Goal: Information Seeking & Learning: Compare options

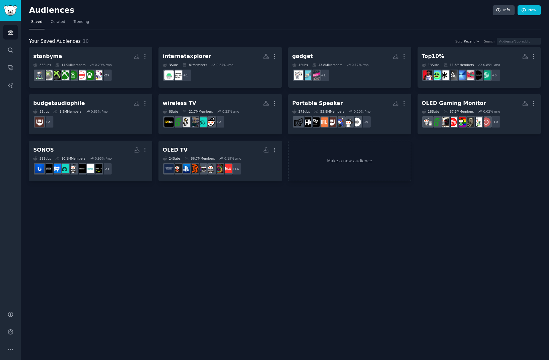
click at [161, 228] on div "Audiences Info New Saved Curated Trending Your Saved Audiences 10 Sort Recent S…" at bounding box center [285, 180] width 528 height 360
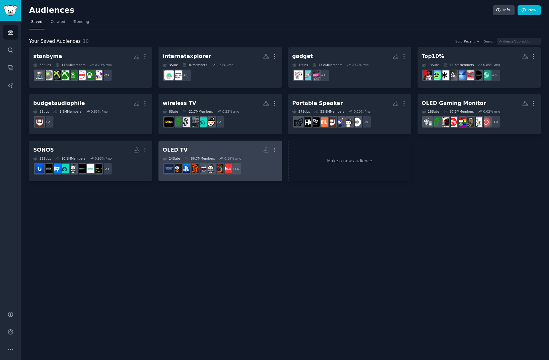
click at [216, 151] on h2 "OLED TV More" at bounding box center [220, 150] width 115 height 10
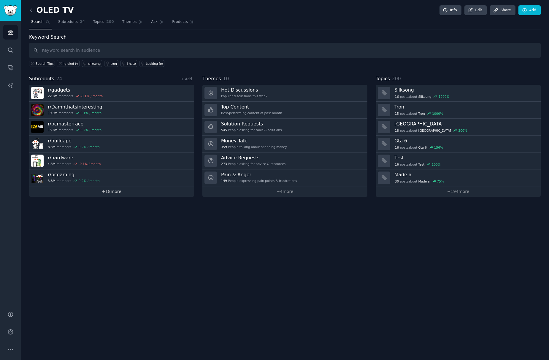
click at [112, 193] on link "+ 18 more" at bounding box center [111, 191] width 165 height 10
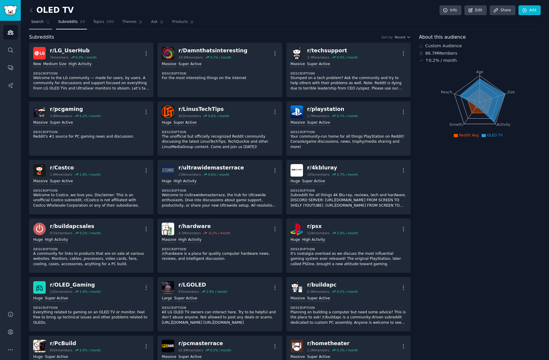
click at [36, 22] on span "Search" at bounding box center [37, 21] width 12 height 5
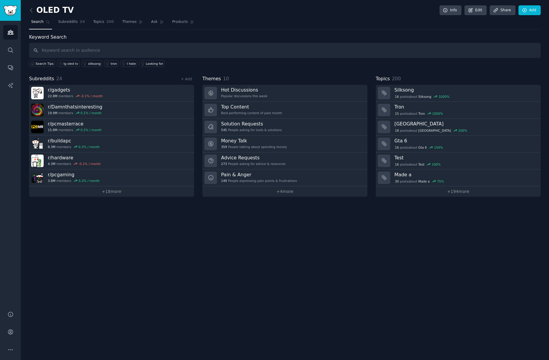
click at [92, 48] on input "text" at bounding box center [285, 50] width 512 height 15
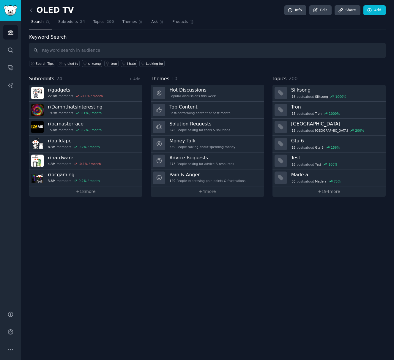
click at [58, 53] on input "text" at bounding box center [207, 50] width 356 height 15
type input "g"
type input "g5"
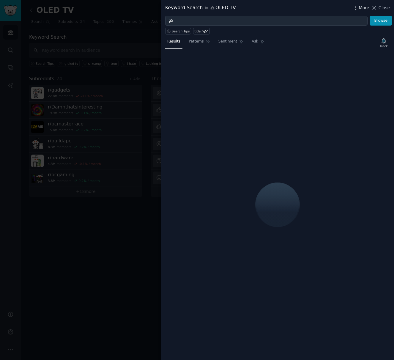
click at [365, 7] on span "More" at bounding box center [364, 8] width 10 height 6
click at [307, 24] on p "Advanced Search" at bounding box center [306, 24] width 36 height 6
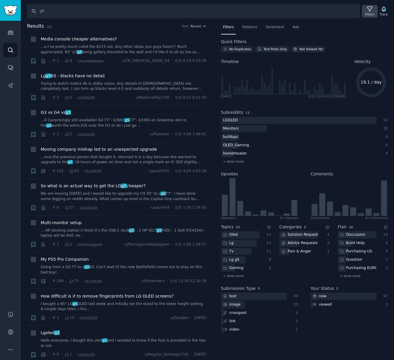
click at [373, 12] on icon at bounding box center [369, 9] width 6 height 6
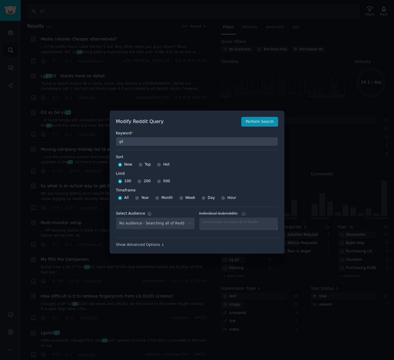
select select "c7830b3eec"
click at [179, 197] on input "Week" at bounding box center [181, 198] width 4 height 4
radio input "true"
click at [157, 180] on input "500" at bounding box center [159, 181] width 4 height 4
radio input "true"
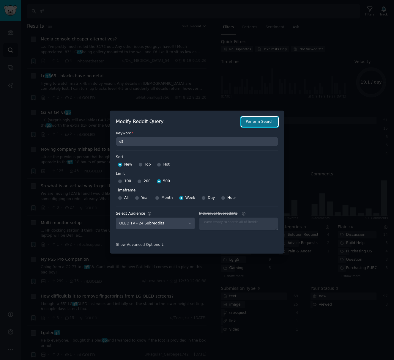
click at [264, 122] on button "Perform Search" at bounding box center [259, 122] width 37 height 10
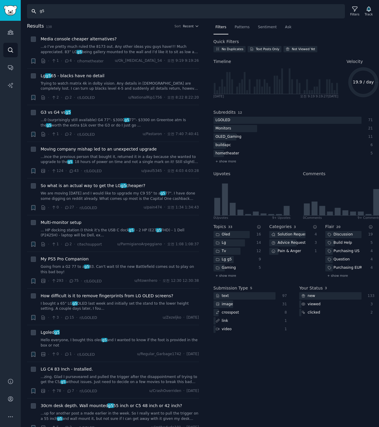
drag, startPoint x: 69, startPoint y: 14, endPoint x: -133, endPoint y: 6, distance: 202.9
click at [0, 6] on html "Audiences Audiences Search Conversations AI Reports Help Account More Search g5…" at bounding box center [189, 213] width 379 height 427
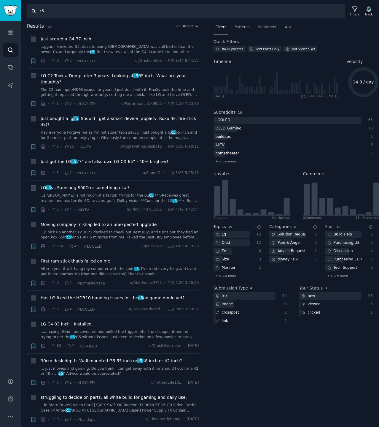
drag, startPoint x: 58, startPoint y: 12, endPoint x: -101, endPoint y: 2, distance: 159.8
click at [0, 2] on html "Conversations Audiences Search Conversations AI Reports Help Account More Searc…" at bounding box center [189, 213] width 379 height 427
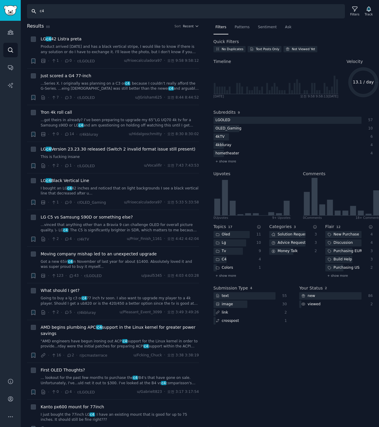
drag, startPoint x: 54, startPoint y: 17, endPoint x: -44, endPoint y: 12, distance: 97.8
click at [0, 12] on html "Advanced Search Audiences Search Conversations AI Reports Help Account More Sea…" at bounding box center [189, 213] width 379 height 427
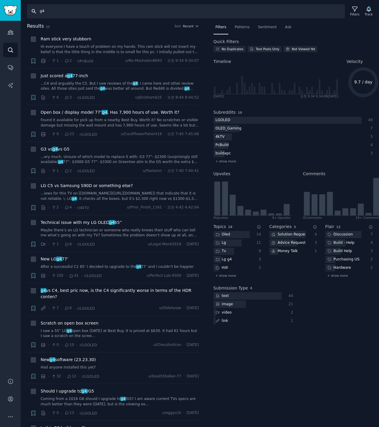
drag, startPoint x: 61, startPoint y: 12, endPoint x: -107, endPoint y: 7, distance: 168.1
click at [0, 7] on html "Advanced Search Audiences Search Conversations AI Reports Help Account More Sea…" at bounding box center [189, 213] width 379 height 427
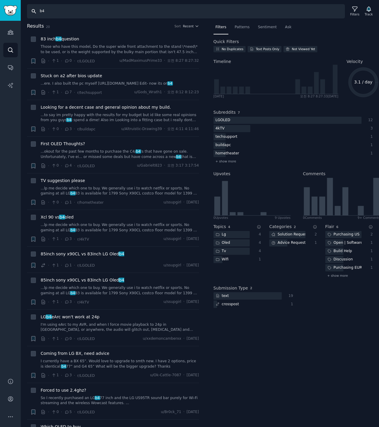
drag, startPoint x: 48, startPoint y: 11, endPoint x: -88, endPoint y: 18, distance: 136.4
click at [0, 18] on html "Audiences Audiences Search Conversations AI Reports Help Account More Search b4…" at bounding box center [189, 213] width 379 height 427
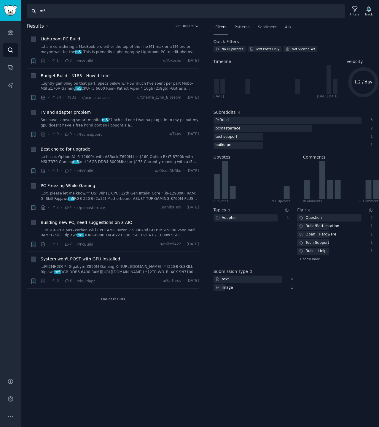
drag, startPoint x: 64, startPoint y: 15, endPoint x: -93, endPoint y: 11, distance: 156.2
click at [0, 11] on html "Conversations Audiences Search Conversations AI Reports Help Account More Searc…" at bounding box center [189, 213] width 379 height 427
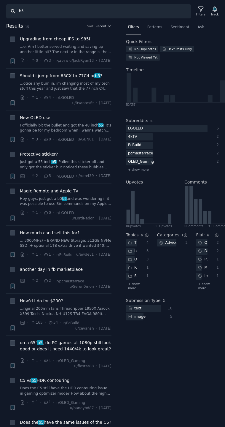
drag, startPoint x: 47, startPoint y: 10, endPoint x: -83, endPoint y: 10, distance: 130.0
click at [0, 10] on html "AI Reports Audiences Search Conversations AI Reports Help Account More Search b…" at bounding box center [112, 213] width 225 height 427
type input "5k2k"
click at [199, 12] on div "Filters" at bounding box center [201, 14] width 9 height 4
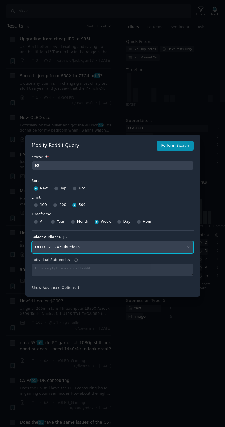
click at [87, 249] on select "No audience - Searching all of Reddit stanbyme - 35 Subreddits internetexplorer…" at bounding box center [113, 247] width 162 height 12
select select "a094687530"
click at [32, 241] on select "No audience - Searching all of Reddit stanbyme - 35 Subreddits internetexplorer…" at bounding box center [113, 247] width 162 height 12
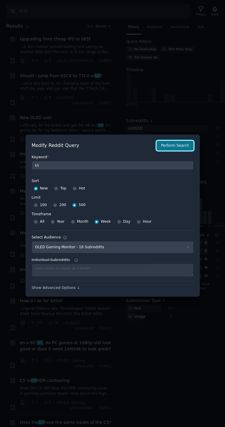
click at [170, 142] on button "Perform Search" at bounding box center [175, 146] width 37 height 10
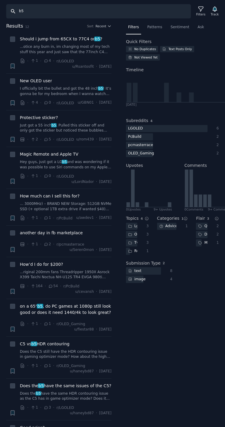
drag, startPoint x: 41, startPoint y: 12, endPoint x: -56, endPoint y: 12, distance: 97.1
click at [0, 12] on html "AI Reports Audiences Search Conversations AI Reports Help Account More Search b…" at bounding box center [112, 213] width 225 height 427
type input "5k2k"
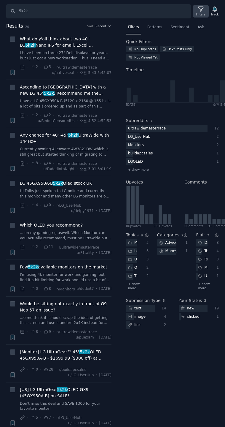
click at [201, 13] on div "Filters" at bounding box center [201, 14] width 9 height 4
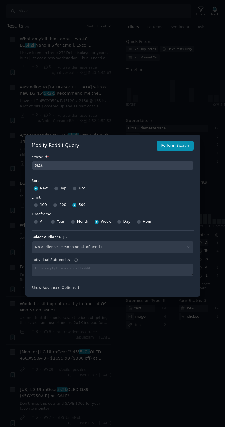
select select "a094687530"
drag, startPoint x: 51, startPoint y: 15, endPoint x: 45, endPoint y: 9, distance: 8.4
click at [51, 15] on div at bounding box center [112, 213] width 225 height 427
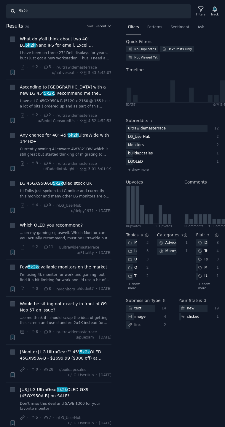
drag, startPoint x: 40, startPoint y: 10, endPoint x: -153, endPoint y: 9, distance: 193.3
click at [0, 9] on html "AI Reports Audiences Search Conversations AI Reports Help Account More Search 5…" at bounding box center [112, 213] width 225 height 427
type input "gx9"
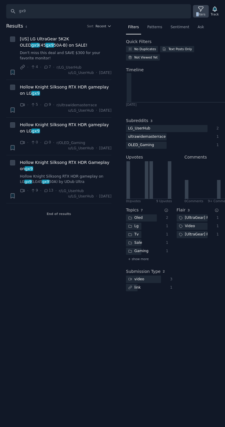
click at [201, 12] on div "Filters" at bounding box center [200, 11] width 15 height 12
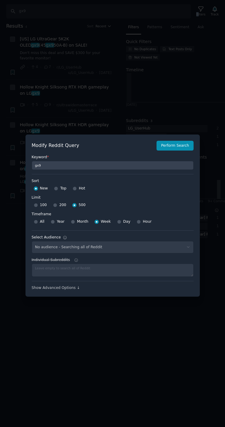
select select "a094687530"
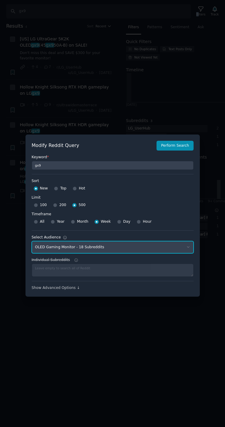
click at [59, 248] on select "No audience - Searching all of Reddit stanbyme - 35 Subreddits internetexplorer…" at bounding box center [113, 247] width 162 height 12
select select
click at [32, 241] on select "No audience - Searching all of Reddit stanbyme - 35 Subreddits internetexplorer…" at bounding box center [113, 247] width 162 height 12
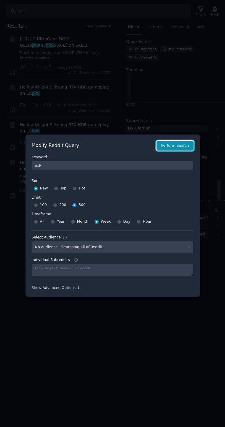
click at [173, 146] on button "Perform Search" at bounding box center [175, 146] width 37 height 10
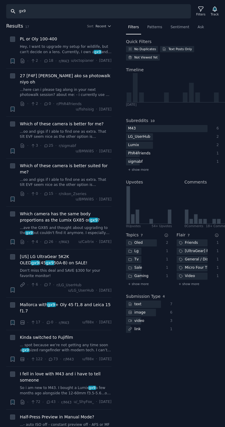
drag, startPoint x: 47, startPoint y: 13, endPoint x: -102, endPoint y: 14, distance: 149.3
click at [0, 14] on html "AI Reports Audiences Search Conversations AI Reports Help Account More Search g…" at bounding box center [112, 213] width 225 height 427
type input "45gx950a"
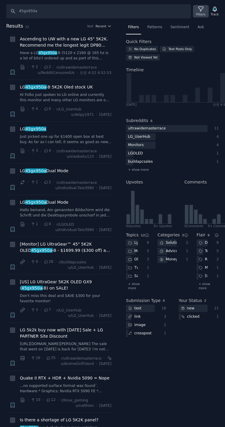
click at [203, 11] on icon at bounding box center [201, 9] width 6 height 6
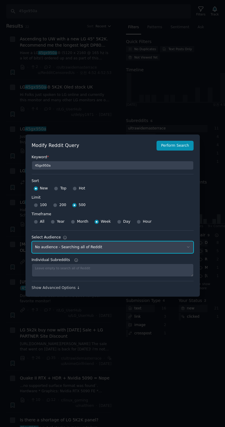
click at [106, 248] on select "No audience - Searching all of Reddit stanbyme - 35 Subreddits internetexplorer…" at bounding box center [113, 247] width 162 height 12
select select "a094687530"
click at [32, 241] on select "No audience - Searching all of Reddit stanbyme - 35 Subreddits internetexplorer…" at bounding box center [113, 247] width 162 height 12
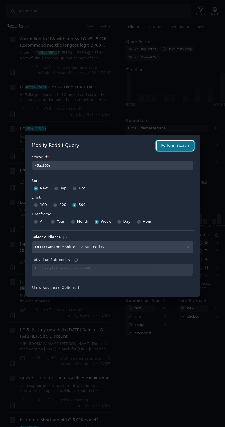
click at [185, 144] on button "Perform Search" at bounding box center [175, 146] width 37 height 10
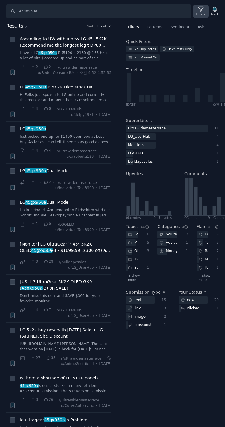
click at [202, 7] on icon at bounding box center [201, 9] width 6 height 6
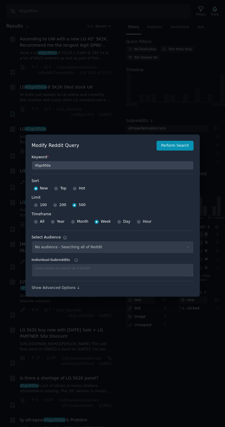
select select "a094687530"
click at [47, 24] on div at bounding box center [112, 213] width 225 height 427
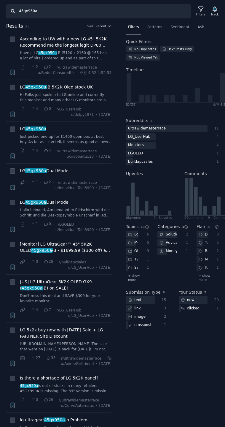
click at [54, 13] on input "45gx950a" at bounding box center [98, 11] width 185 height 14
drag, startPoint x: 59, startPoint y: 16, endPoint x: -105, endPoint y: 19, distance: 164.5
click at [0, 19] on html "AI Reports Audiences Search Conversations AI Reports Help Account More Search 4…" at bounding box center [112, 213] width 225 height 427
click at [83, 14] on input "45gx950a" at bounding box center [98, 11] width 185 height 14
drag, startPoint x: 94, startPoint y: 12, endPoint x: -179, endPoint y: -3, distance: 273.8
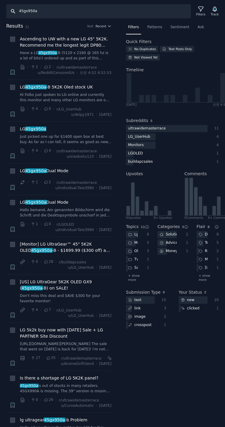
click at [0, 0] on html "AI Reports Audiences Search Conversations AI Reports Help Account More Search 4…" at bounding box center [112, 213] width 225 height 427
paste input "34GS95QE"
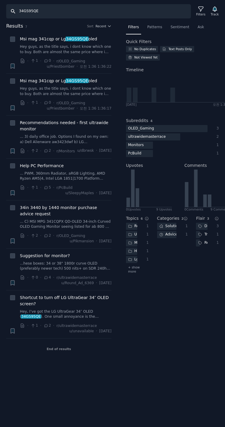
click at [53, 10] on input "34GS95QE" at bounding box center [98, 11] width 185 height 14
drag, startPoint x: 62, startPoint y: 9, endPoint x: -195, endPoint y: -7, distance: 257.6
click at [0, 0] on html "AI Reports Audiences Search Conversations AI Reports Help Account More Search 3…" at bounding box center [112, 213] width 225 height 427
paste input "27GX790A"
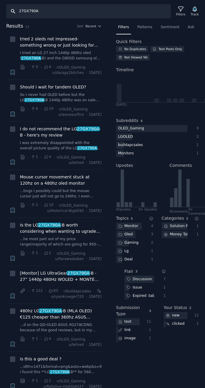
drag, startPoint x: -68, startPoint y: 8, endPoint x: -186, endPoint y: 3, distance: 117.7
click at [0, 3] on html "AI Reports Audiences Search Conversations AI Reports Help Account More Search 2…" at bounding box center [102, 194] width 205 height 388
paste input "S95QE"
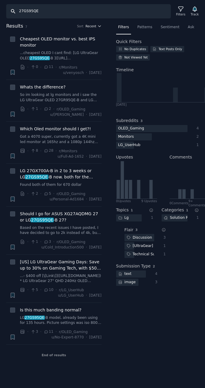
click at [95, 26] on span "Recent" at bounding box center [91, 26] width 11 height 4
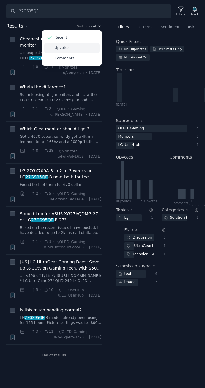
click at [61, 49] on p "Upvotes" at bounding box center [62, 47] width 15 height 5
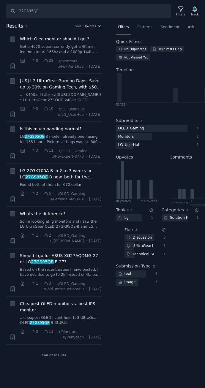
click at [97, 26] on icon "button" at bounding box center [99, 26] width 4 height 4
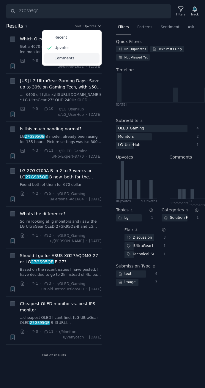
click at [74, 62] on div "Comments" at bounding box center [71, 58] width 55 height 10
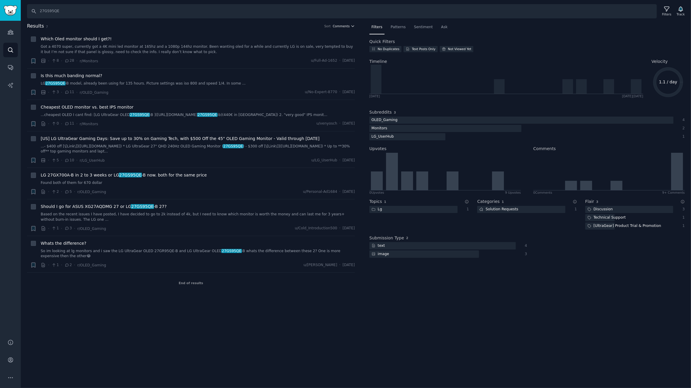
click at [348, 25] on span "Comments" at bounding box center [341, 26] width 17 height 4
click at [316, 48] on p "Upvotes" at bounding box center [315, 47] width 15 height 5
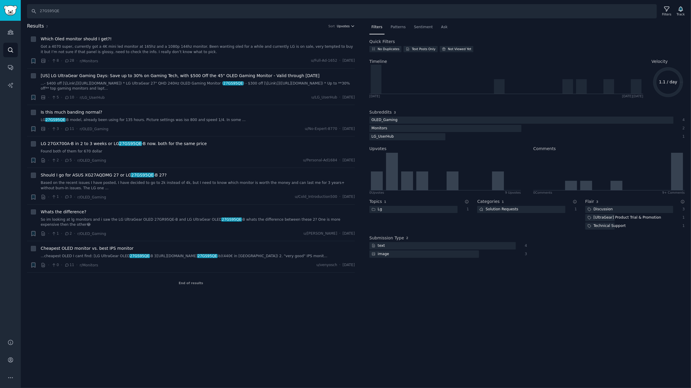
click at [352, 26] on icon "button" at bounding box center [353, 26] width 2 height 1
click at [323, 58] on p "Comments" at bounding box center [318, 58] width 20 height 5
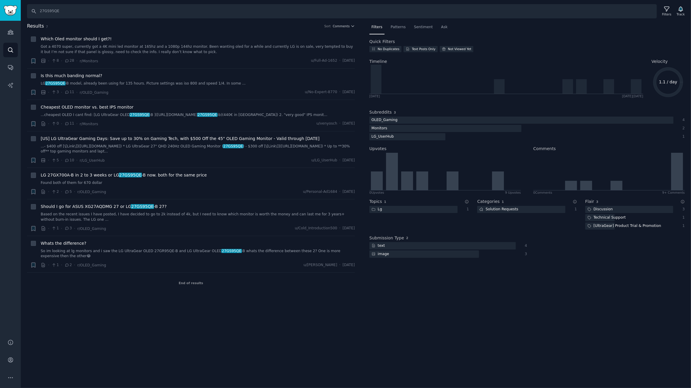
click at [342, 23] on h2 "Results 7 Sort Comments" at bounding box center [191, 26] width 328 height 7
click at [341, 24] on span "Comments" at bounding box center [341, 26] width 17 height 4
click at [318, 38] on p "Recent" at bounding box center [314, 37] width 12 height 5
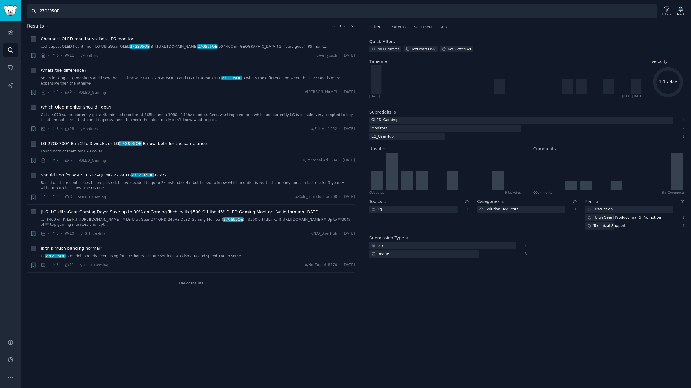
drag, startPoint x: 90, startPoint y: 8, endPoint x: 0, endPoint y: -3, distance: 90.9
click at [0, 0] on html "Audiences Audiences Search Conversations AI Reports Help Account More Search 27…" at bounding box center [345, 194] width 691 height 388
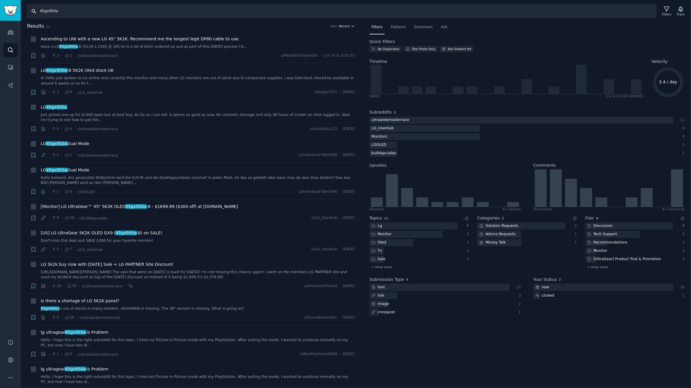
click at [341, 25] on span "Recent" at bounding box center [344, 26] width 11 height 4
click at [317, 49] on p "Upvotes" at bounding box center [315, 47] width 15 height 5
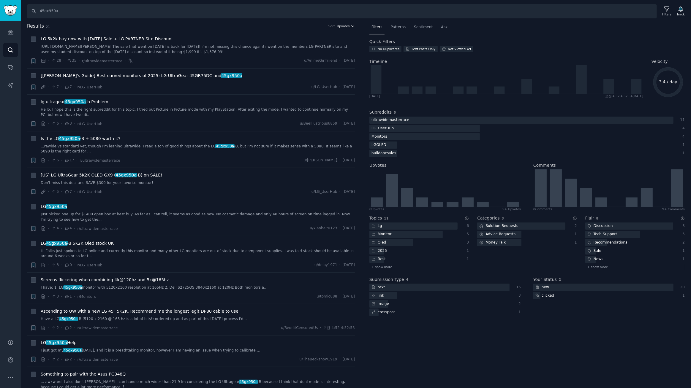
click at [346, 24] on span "Upvotes" at bounding box center [343, 26] width 13 height 4
click at [315, 60] on p "Comments" at bounding box center [318, 58] width 20 height 5
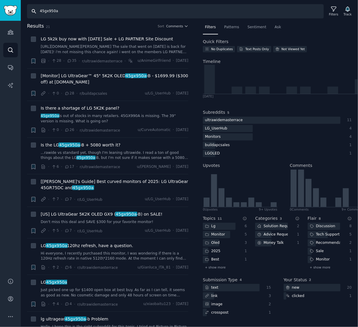
drag, startPoint x: 68, startPoint y: 10, endPoint x: -114, endPoint y: 6, distance: 181.7
click at [0, 6] on html "Conversations Audiences Search Conversations AI Reports Help Account More Searc…" at bounding box center [179, 163] width 358 height 327
paste input "27GS95QE"
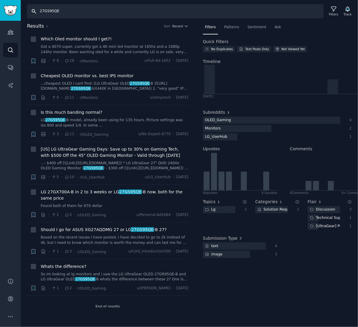
drag, startPoint x: 63, startPoint y: 11, endPoint x: -164, endPoint y: -1, distance: 227.2
click at [0, 0] on html "Conversations Audiences Search Conversations AI Reports Help Account More Searc…" at bounding box center [179, 163] width 358 height 327
paste input "32GS95U"
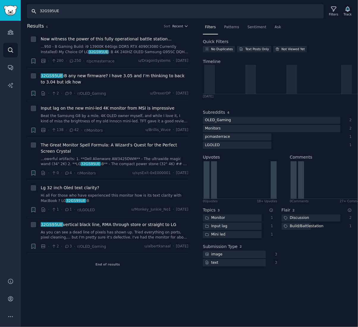
click at [188, 13] on input "32GS95UE" at bounding box center [175, 11] width 297 height 14
drag, startPoint x: 118, startPoint y: 12, endPoint x: -132, endPoint y: -3, distance: 250.4
click at [0, 0] on html "Conversations Audiences Search Conversations AI Reports Help Account More Searc…" at bounding box center [179, 163] width 358 height 327
paste input "27GS85Q"
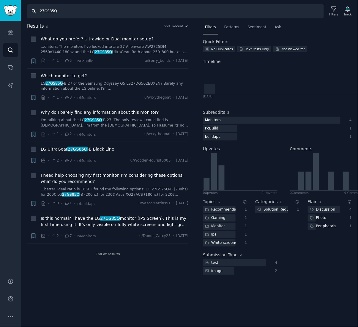
click at [196, 13] on input "27GS85Q" at bounding box center [175, 11] width 297 height 14
drag, startPoint x: 64, startPoint y: 10, endPoint x: -252, endPoint y: 1, distance: 316.9
click at [0, 1] on html "Conversations Audiences Search Conversations AI Reports Help Account More Searc…" at bounding box center [179, 163] width 358 height 327
paste input "gx700a"
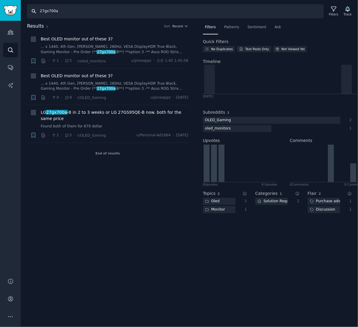
drag, startPoint x: 72, startPoint y: 12, endPoint x: -145, endPoint y: 12, distance: 216.7
click at [0, 12] on html "Audiences Audiences Search Conversations AI Reports Help Account More Search 27…" at bounding box center [179, 163] width 358 height 327
paste input "45GS95QE"
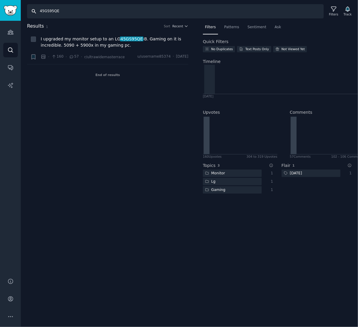
drag, startPoint x: 72, startPoint y: 12, endPoint x: -84, endPoint y: 5, distance: 156.6
click at [0, 5] on html "Audiences Audiences Search Conversations AI Reports Help Account More Search 45…" at bounding box center [179, 163] width 358 height 327
paste input "27GP750-B"
type input "27GP750-B"
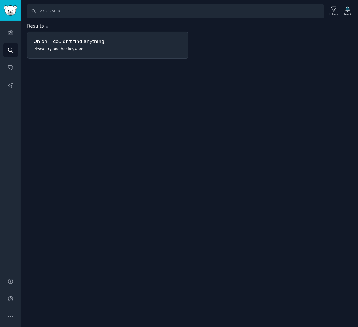
click at [211, 100] on div "Search 27GP750-B Filters Track Results 0 Uh oh, I couldn't find anything Please…" at bounding box center [189, 163] width 337 height 327
click at [256, 71] on div "Search 27GP750-B Filters Track Results 0 Uh oh, I couldn't find anything Please…" at bounding box center [189, 163] width 337 height 327
click at [15, 48] on link "Search" at bounding box center [10, 50] width 15 height 15
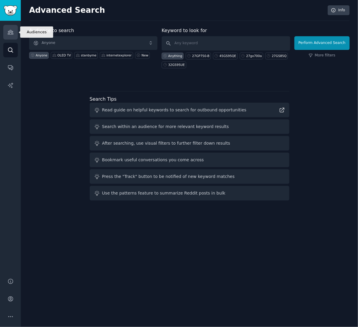
click at [16, 30] on link "Audiences" at bounding box center [10, 32] width 15 height 15
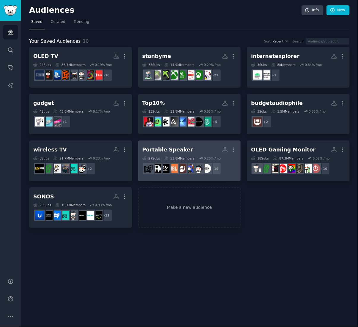
click at [196, 142] on link "Portable Speaker More 27 Sub s 53.8M Members 0.20 % /mo r/audio + 19" at bounding box center [189, 160] width 103 height 41
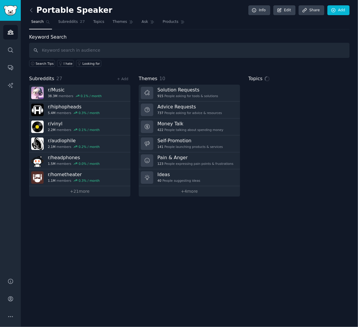
click at [71, 52] on input "text" at bounding box center [189, 50] width 320 height 15
type input "JBL Flip"
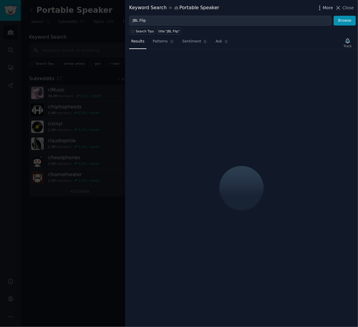
click at [327, 8] on span "More" at bounding box center [328, 8] width 10 height 6
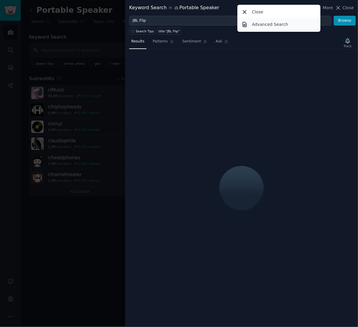
click at [279, 25] on p "Advanced Search" at bounding box center [270, 24] width 36 height 6
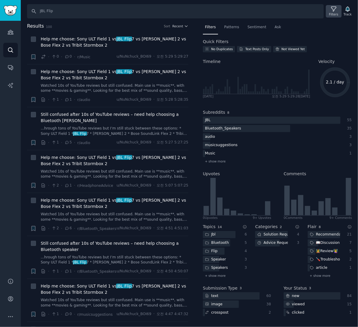
click at [337, 12] on div "Filters" at bounding box center [333, 14] width 9 height 4
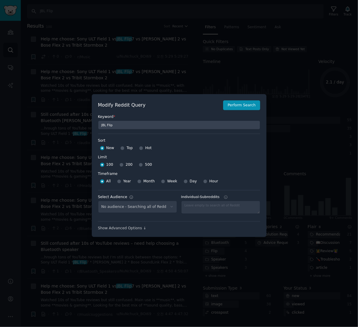
select select "d5641c5a1a"
click at [161, 181] on input "Week" at bounding box center [163, 181] width 4 height 4
radio input "true"
click at [139, 163] on input "500" at bounding box center [141, 165] width 4 height 4
radio input "true"
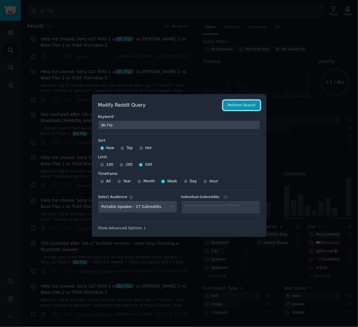
click at [238, 105] on button "Perform Search" at bounding box center [241, 105] width 37 height 10
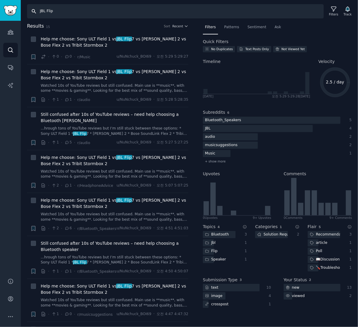
drag, startPoint x: 70, startPoint y: 10, endPoint x: -189, endPoint y: -4, distance: 259.8
click at [0, 0] on html "AI Reports Audiences Search Conversations AI Reports Help Account More Search J…" at bounding box center [179, 163] width 358 height 327
paste input "Partybox"
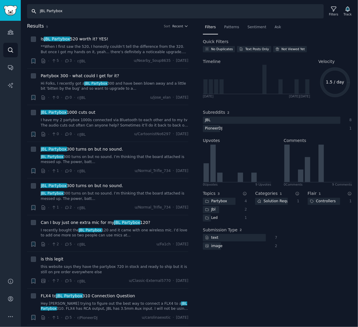
drag, startPoint x: 80, startPoint y: 12, endPoint x: -156, endPoint y: -9, distance: 236.9
click at [0, 0] on html "AI Reports Audiences Search Conversations AI Reports Help Account More Search J…" at bounding box center [179, 163] width 358 height 327
paste input "Charge"
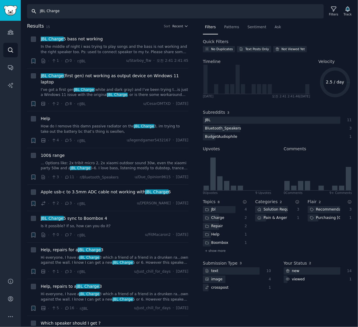
drag, startPoint x: 90, startPoint y: 11, endPoint x: -138, endPoint y: -2, distance: 228.1
click at [0, 0] on html "AI Reports Audiences Search Conversations AI Reports Help Account More Search J…" at bounding box center [179, 163] width 358 height 327
paste input "xboom Buds"
type input "xboom Buds"
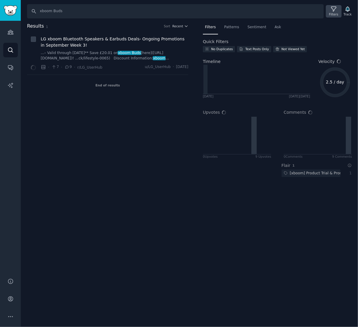
click at [333, 12] on div "Filters" at bounding box center [333, 14] width 9 height 4
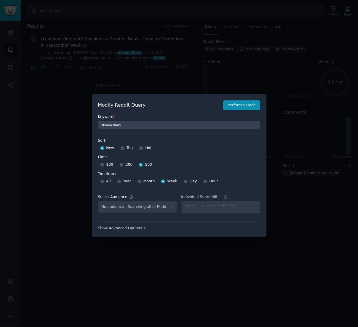
select select "d5641c5a1a"
click at [50, 120] on div at bounding box center [179, 163] width 358 height 327
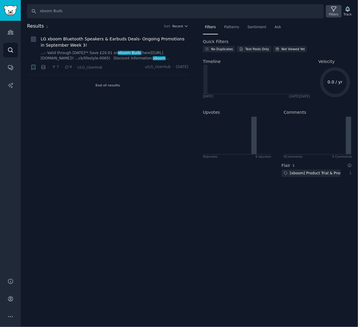
click at [336, 11] on icon at bounding box center [333, 9] width 6 height 6
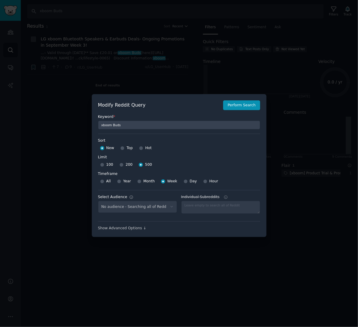
select select "d5641c5a1a"
click at [158, 208] on select "No audience - Searching all of Reddit stanbyme - 35 Subreddits internetexplorer…" at bounding box center [137, 207] width 79 height 12
select select
click at [98, 201] on select "No audience - Searching all of Reddit stanbyme - 35 Subreddits internetexplorer…" at bounding box center [137, 207] width 79 height 12
click at [247, 105] on button "Perform Search" at bounding box center [241, 105] width 37 height 10
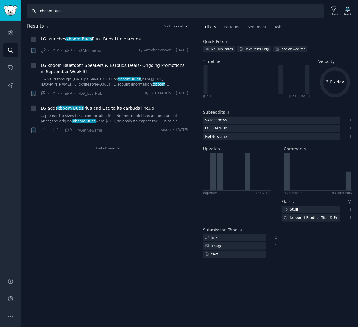
drag, startPoint x: 77, startPoint y: 6, endPoint x: -128, endPoint y: 13, distance: 205.0
click at [0, 13] on html "AI Reports Audiences Search Conversations AI Reports Help Account More Search x…" at bounding box center [179, 163] width 358 height 327
paste input "ounce"
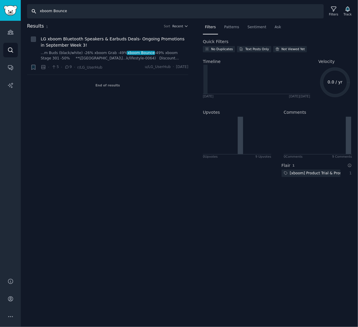
drag, startPoint x: 86, startPoint y: 12, endPoint x: -117, endPoint y: 2, distance: 203.6
click at [0, 2] on html "AI Reports Audiences Search Conversations AI Reports Help Account More Search x…" at bounding box center [179, 163] width 358 height 327
paste input "Grab"
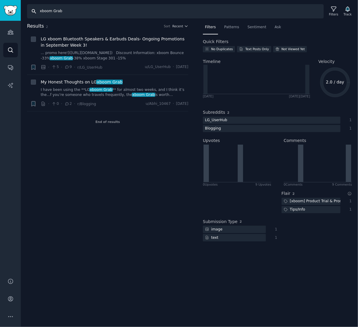
drag, startPoint x: 82, startPoint y: 12, endPoint x: -137, endPoint y: 11, distance: 218.5
click at [0, 11] on html "AI Reports Audiences Search Conversations AI Reports Help Account More Search x…" at bounding box center [179, 163] width 358 height 327
paste input "Stage 301"
drag, startPoint x: 64, startPoint y: 11, endPoint x: 272, endPoint y: 41, distance: 210.9
click at [201, 27] on div "Search xboom Stage 301 Filters Track Results 2 Sort Recent + LG xboom Bluetooth…" at bounding box center [189, 163] width 337 height 327
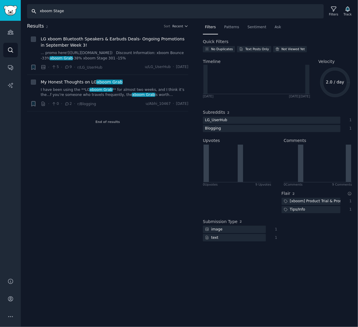
type input "xboom Stage"
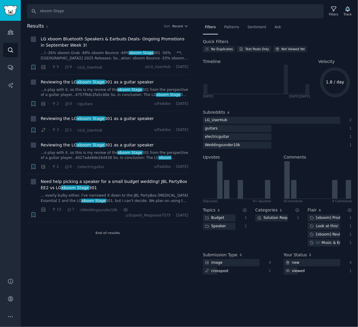
drag, startPoint x: 216, startPoint y: 320, endPoint x: 207, endPoint y: 309, distance: 14.6
click at [216, 320] on div "Search xboom Stage Filters Track Results 5 Sort Recent + LG xboom Bluetooth Spe…" at bounding box center [189, 163] width 337 height 327
drag, startPoint x: 75, startPoint y: 256, endPoint x: 88, endPoint y: 243, distance: 18.5
click at [75, 257] on div "Results 5 Sort Recent + LG xboom Bluetooth Speakers & Earbuds Deals- Ongoing Pr…" at bounding box center [112, 152] width 170 height 259
click at [72, 259] on div "Results 5 Sort Recent + LG xboom Bluetooth Speakers & Earbuds Deals- Ongoing Pr…" at bounding box center [112, 152] width 170 height 259
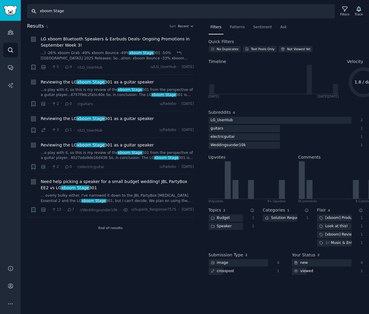
drag, startPoint x: 83, startPoint y: 13, endPoint x: -34, endPoint y: 3, distance: 117.1
click at [0, 3] on html "AI Reports Audiences Search Conversations AI Reports Help Account More Search x…" at bounding box center [184, 157] width 369 height 314
click at [10, 36] on link "Audiences" at bounding box center [10, 32] width 15 height 15
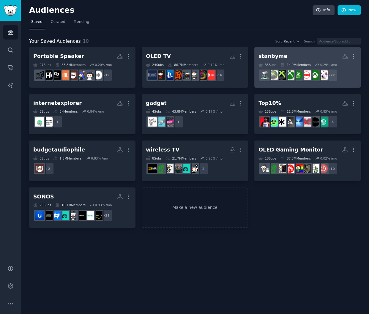
click at [277, 58] on div "stanbyme" at bounding box center [272, 56] width 29 height 7
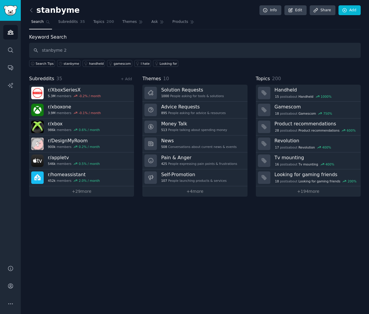
type input "stanbyme 2"
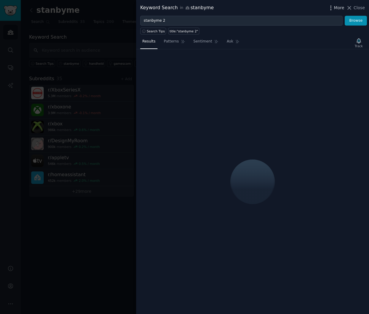
click at [338, 9] on span "More" at bounding box center [339, 8] width 10 height 6
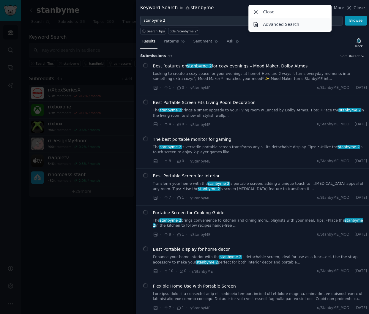
click at [271, 27] on p "Advanced Search" at bounding box center [281, 24] width 36 height 6
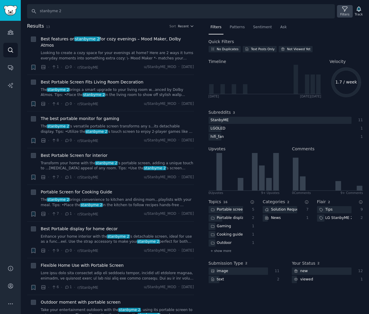
click at [349, 13] on div "Filters" at bounding box center [344, 14] width 9 height 4
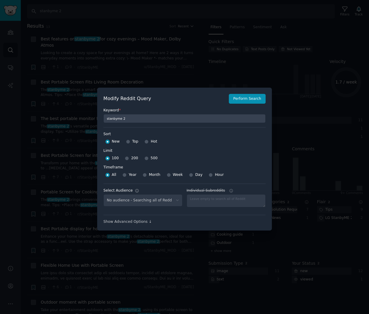
select select "9e86cc3c48"
click at [167, 175] on input "Week" at bounding box center [169, 175] width 4 height 4
radio input "true"
click at [144, 158] on input "500" at bounding box center [146, 158] width 4 height 4
radio input "true"
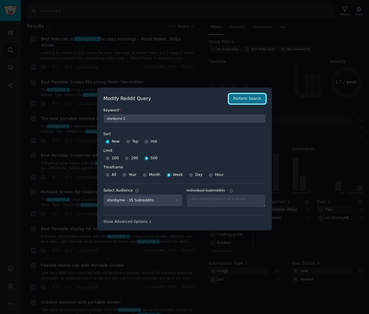
click at [240, 99] on button "Perform Search" at bounding box center [247, 99] width 37 height 10
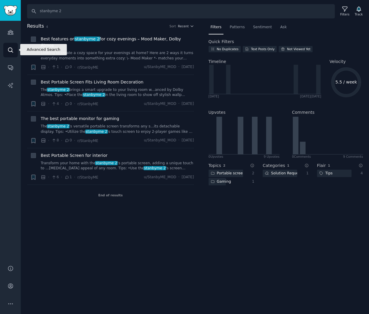
click at [8, 49] on icon "Sidebar" at bounding box center [10, 50] width 6 height 6
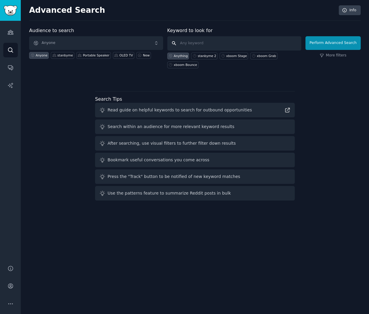
click at [211, 45] on input "text" at bounding box center [234, 43] width 134 height 14
type input "samsung the frame"
click button "Perform Advanced Search" at bounding box center [332, 43] width 55 height 14
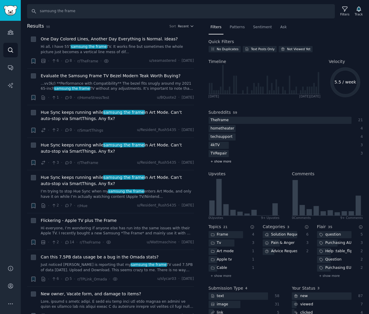
click at [224, 160] on span "+ show more" at bounding box center [220, 161] width 21 height 4
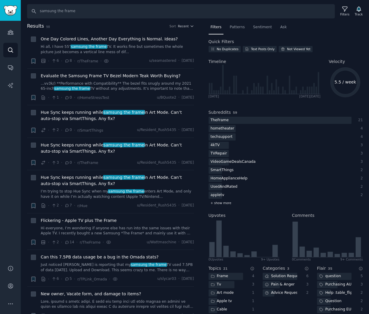
click at [225, 202] on span "+ show more" at bounding box center [220, 203] width 21 height 4
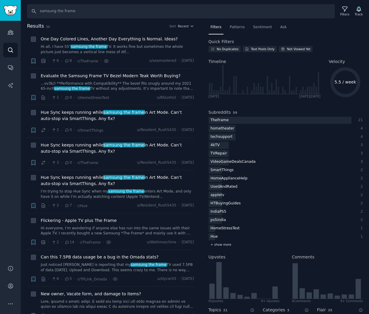
click at [221, 244] on span "+ show more" at bounding box center [220, 244] width 21 height 4
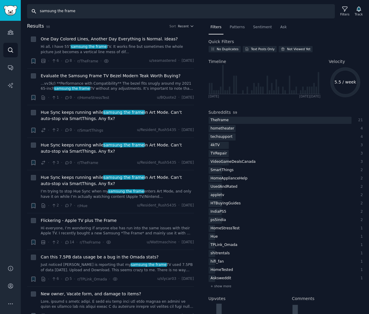
drag, startPoint x: -3, startPoint y: 9, endPoint x: -62, endPoint y: 3, distance: 59.4
click at [0, 3] on html "Audiences Search Conversations AI Reports Help Account More Search samsung the …" at bounding box center [184, 157] width 369 height 314
type input "lg stanbyme"
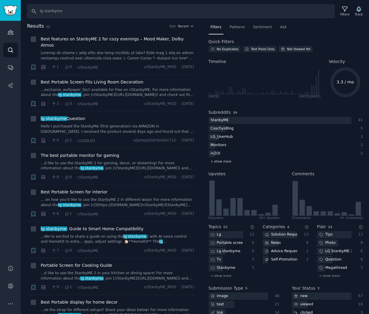
click at [224, 162] on span "+ show more" at bounding box center [220, 161] width 21 height 4
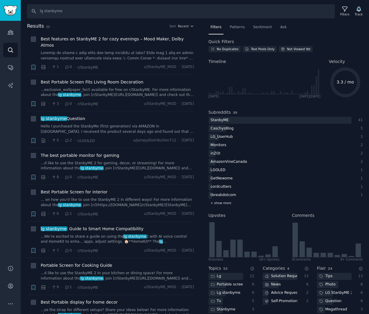
click at [221, 205] on div "+ show more" at bounding box center [285, 203] width 154 height 6
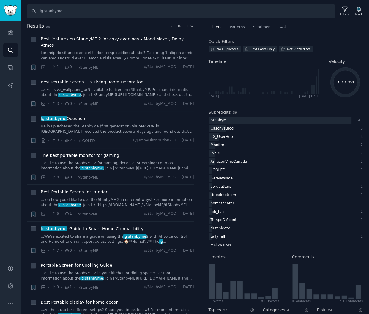
click at [218, 246] on span "+ show more" at bounding box center [220, 244] width 21 height 4
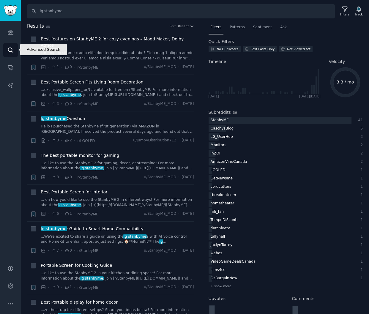
click at [9, 49] on icon "Sidebar" at bounding box center [10, 50] width 6 height 6
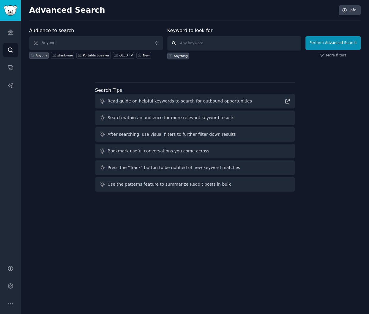
click at [217, 44] on input "text" at bounding box center [234, 43] width 134 height 14
type input "samsung the frame"
click button "Perform Advanced Search" at bounding box center [332, 43] width 55 height 14
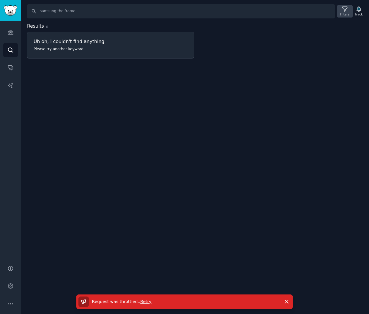
click at [344, 11] on icon at bounding box center [344, 9] width 6 height 6
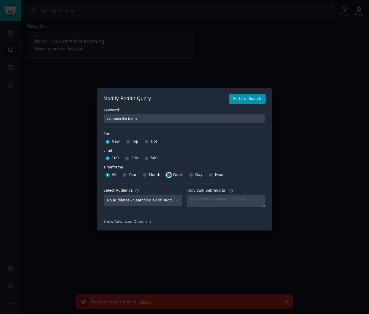
drag, startPoint x: 167, startPoint y: 175, endPoint x: 154, endPoint y: 169, distance: 14.5
click at [167, 175] on input "Week" at bounding box center [169, 175] width 4 height 4
radio input "true"
click at [145, 158] on input "500" at bounding box center [146, 158] width 4 height 4
radio input "true"
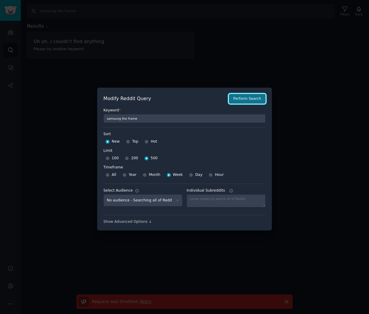
click at [243, 99] on button "Perform Search" at bounding box center [247, 99] width 37 height 10
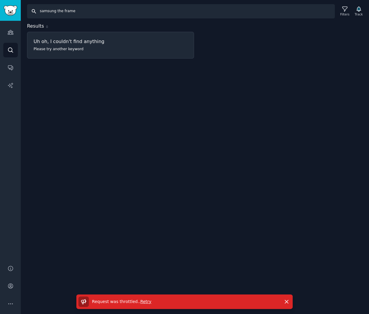
click at [83, 11] on input "samsung the frame" at bounding box center [181, 11] width 308 height 14
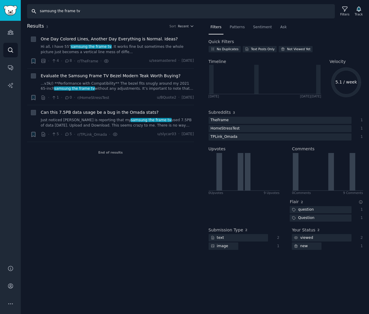
drag, startPoint x: 239, startPoint y: 15, endPoint x: 166, endPoint y: 12, distance: 73.1
click at [239, 15] on input "samsung the frame tv" at bounding box center [181, 11] width 308 height 14
drag, startPoint x: 95, startPoint y: 11, endPoint x: -133, endPoint y: -4, distance: 228.8
click at [0, 0] on html "Audiences Search Conversations AI Reports Help Account More Search samsung the …" at bounding box center [184, 157] width 369 height 314
paste input "The Frame Pro"
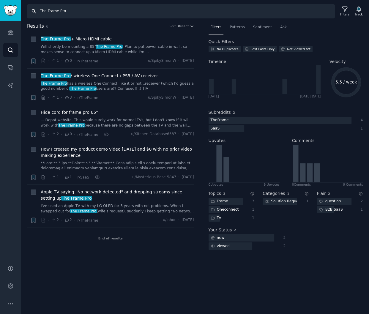
drag, startPoint x: 83, startPoint y: 9, endPoint x: -118, endPoint y: 3, distance: 201.4
click at [0, 3] on html "Account Audiences Search Conversations AI Reports Help Account More Search The …" at bounding box center [184, 157] width 369 height 314
paste input "StanbyME 2"
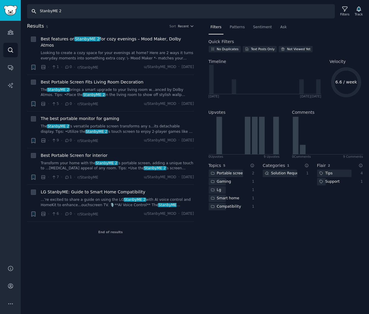
click at [71, 14] on input "StanbyME 2" at bounding box center [181, 11] width 308 height 14
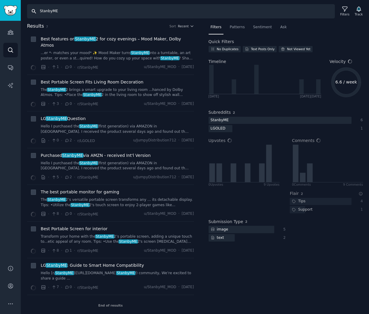
click at [40, 12] on input "StanbyME" at bounding box center [181, 11] width 308 height 14
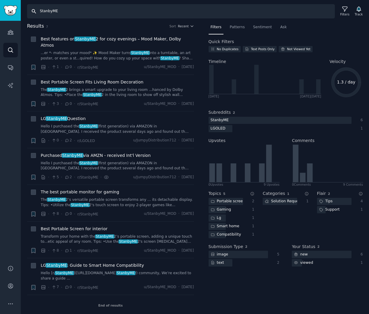
click at [124, 11] on input "StanbyME" at bounding box center [181, 11] width 308 height 14
click at [92, 14] on input "StanbyME" at bounding box center [181, 11] width 308 height 14
click at [345, 15] on div "Filters" at bounding box center [344, 14] width 9 height 4
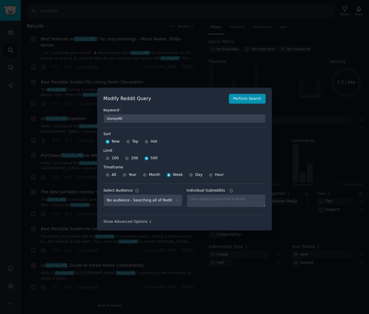
click at [186, 13] on div at bounding box center [184, 157] width 369 height 314
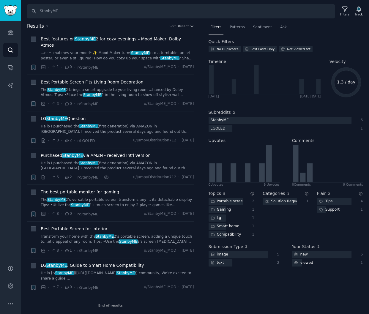
click at [225, 303] on div "Filters Patterns Sentiment Ask Quick Filters No Duplicates Text Posts Only Not …" at bounding box center [285, 169] width 167 height 292
drag, startPoint x: 232, startPoint y: 299, endPoint x: 225, endPoint y: 279, distance: 20.5
click at [232, 299] on div "Filters Patterns Sentiment Ask Quick Filters No Duplicates Text Posts Only Not …" at bounding box center [285, 169] width 167 height 292
click at [81, 9] on input "StanbyME" at bounding box center [181, 11] width 308 height 14
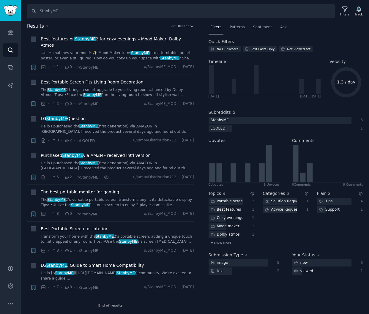
drag, startPoint x: 243, startPoint y: 297, endPoint x: 229, endPoint y: 293, distance: 15.3
click at [243, 297] on div "Filters Patterns Sentiment Ask Quick Filters No Duplicates Text Posts Only Not …" at bounding box center [285, 169] width 167 height 292
drag, startPoint x: 227, startPoint y: 12, endPoint x: 208, endPoint y: 12, distance: 19.0
click at [227, 12] on input "StanbyME" at bounding box center [181, 11] width 308 height 14
drag, startPoint x: 202, startPoint y: 12, endPoint x: -167, endPoint y: 12, distance: 369.6
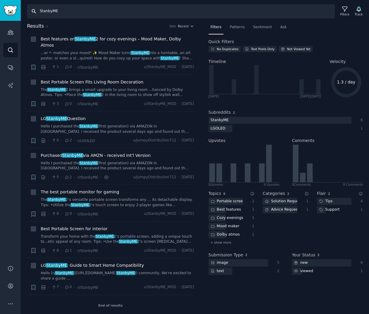
click at [0, 12] on html "Account Audiences Search Conversations AI Reports Help Account More Search Stan…" at bounding box center [184, 157] width 369 height 314
paste input "Go"
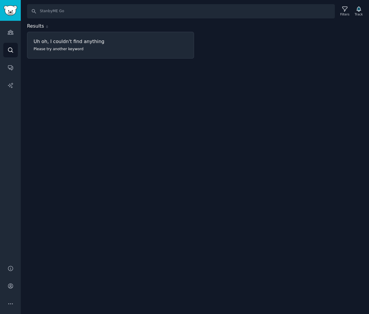
drag, startPoint x: 220, startPoint y: 62, endPoint x: 186, endPoint y: 27, distance: 48.7
click at [220, 61] on div "Search StanbyME Go Filters Track Results 0 Uh oh, I couldn't find anything Plea…" at bounding box center [195, 157] width 348 height 314
drag, startPoint x: 74, startPoint y: 11, endPoint x: -116, endPoint y: 3, distance: 190.5
click at [0, 3] on html "AI Reports Audiences Search Conversations AI Reports Help Account More Search S…" at bounding box center [184, 157] width 369 height 314
drag, startPoint x: 68, startPoint y: 9, endPoint x: -115, endPoint y: -17, distance: 184.6
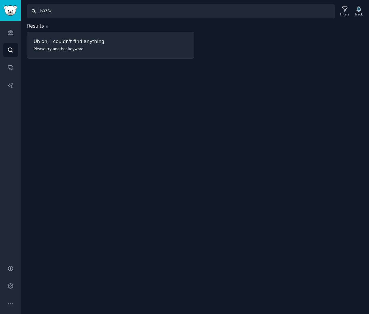
click at [0, 0] on html "AI Reports Audiences Search Conversations AI Reports Help Account More Search l…" at bounding box center [184, 157] width 369 height 314
type input "ls03fa"
click at [7, 33] on icon "Sidebar" at bounding box center [10, 32] width 6 height 6
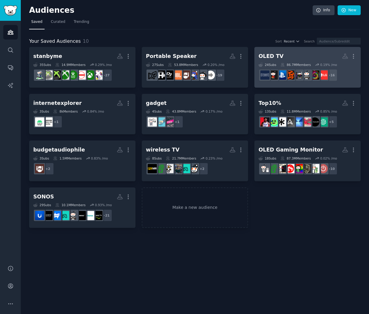
click at [282, 56] on h2 "OLED TV More" at bounding box center [307, 56] width 98 height 10
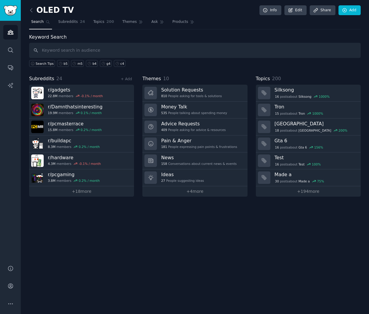
click at [91, 240] on div "OLED TV Info Edit Share Add Search Subreddits 24 Topics 200 Themes Ask Products…" at bounding box center [195, 157] width 348 height 314
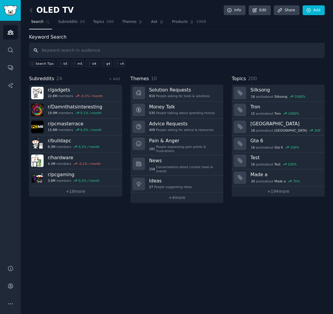
click at [62, 46] on input "text" at bounding box center [177, 50] width 296 height 15
type input "lg oled tv, g5, c5"
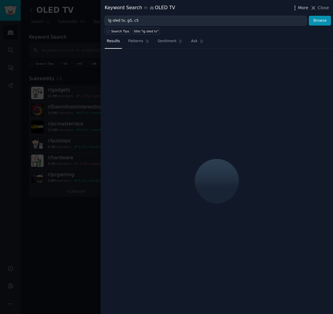
click at [303, 8] on span "More" at bounding box center [303, 8] width 10 height 6
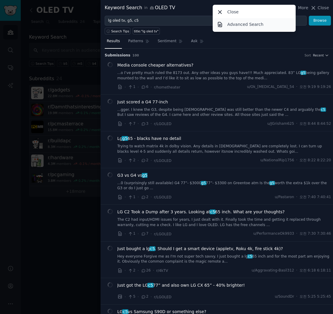
click at [232, 24] on p "Advanced Search" at bounding box center [245, 24] width 36 height 6
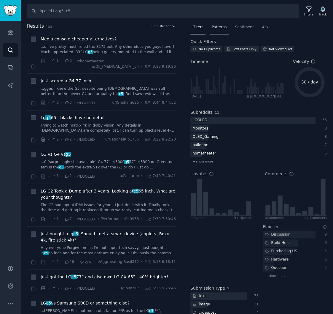
click at [216, 28] on span "Patterns" at bounding box center [219, 27] width 15 height 5
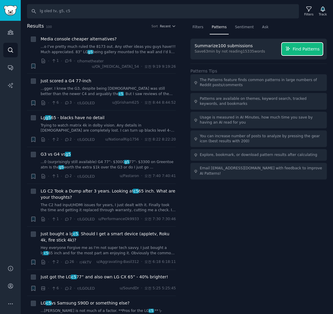
click at [314, 50] on div "Summarize 100 submissions Save 63 min by not reading 15335 words Find Patterns" at bounding box center [259, 49] width 128 height 12
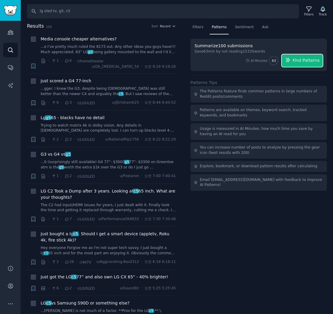
click at [300, 62] on span "Find Patterns" at bounding box center [306, 60] width 27 height 6
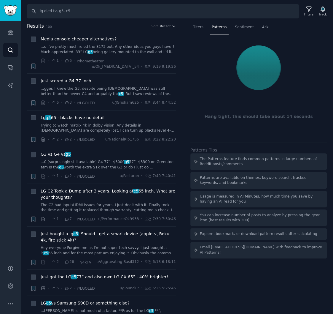
drag, startPoint x: 0, startPoint y: 106, endPoint x: -56, endPoint y: 106, distance: 55.8
click at [0, 106] on html "Audiences Search Conversations AI Reports Help Account More Search lg oled tv, …" at bounding box center [166, 157] width 333 height 314
click at [311, 11] on icon at bounding box center [309, 9] width 6 height 6
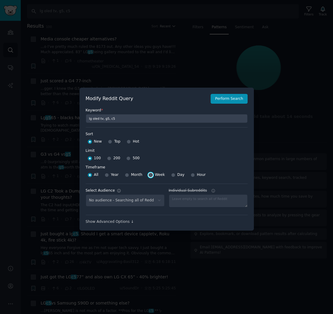
select select "c7830b3eec"
click at [149, 175] on input "Week" at bounding box center [151, 175] width 4 height 4
radio input "true"
click at [126, 158] on input "500" at bounding box center [128, 158] width 4 height 4
radio input "true"
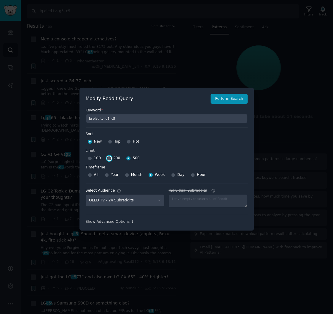
click at [107, 159] on input "200" at bounding box center [109, 158] width 4 height 4
radio input "true"
click at [126, 158] on input "500" at bounding box center [128, 158] width 4 height 4
radio input "true"
click at [234, 101] on button "Perform Search" at bounding box center [229, 99] width 37 height 10
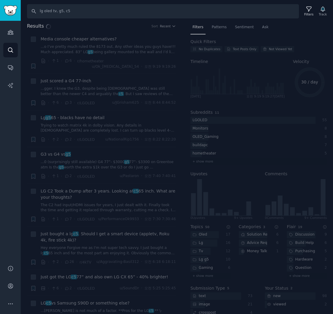
click at [215, 24] on div "Results Sort Recent + Media console cheaper alternatives? ...o I’ve pretty much…" at bounding box center [177, 169] width 313 height 292
click at [216, 27] on div "Results Sort Recent + Media console cheaper alternatives? ...o I’ve pretty much…" at bounding box center [177, 169] width 313 height 292
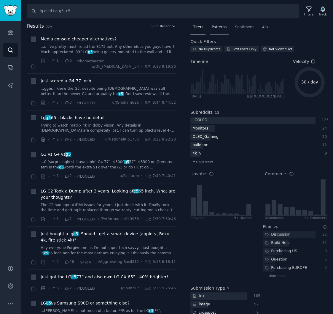
click at [217, 28] on span "Patterns" at bounding box center [219, 27] width 15 height 5
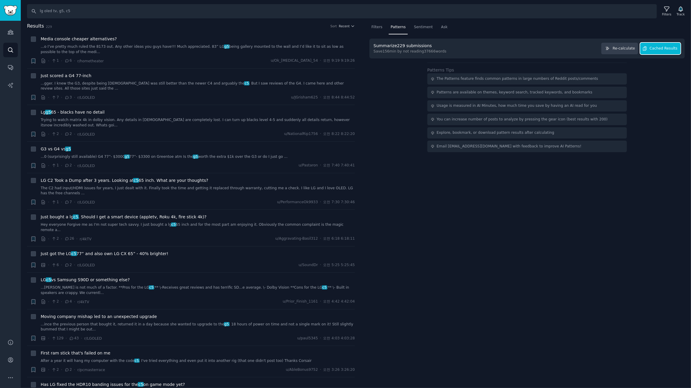
click at [549, 50] on span "Cached Results" at bounding box center [664, 48] width 28 height 5
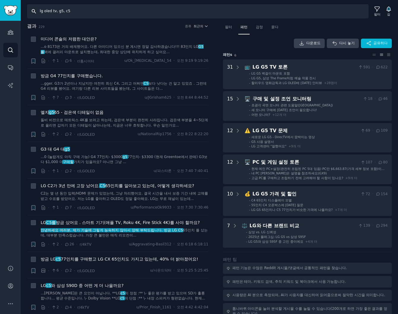
drag, startPoint x: 83, startPoint y: 9, endPoint x: -21, endPoint y: 12, distance: 103.4
click at [0, 12] on html "Audiences 청중 찾다 대화 AI 보고서 돕다 계정 더 찾다 lg oled tv, g5, c5 필터 길 결과 229 종류 최근의 + 미디…" at bounding box center [199, 157] width 398 height 314
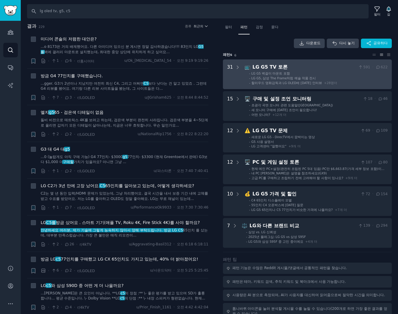
click at [319, 68] on div "LG G5 TV 토론" at bounding box center [305, 67] width 104 height 7
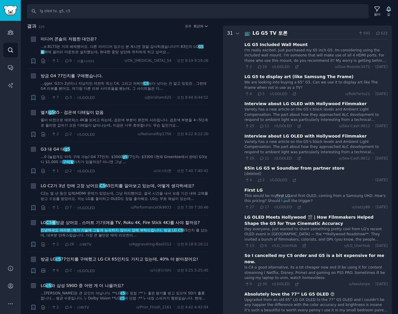
scroll to position [37, 0]
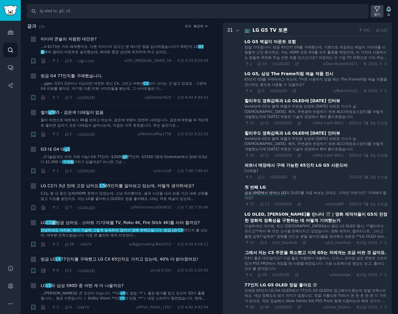
click at [377, 8] on icon at bounding box center [377, 9] width 6 height 6
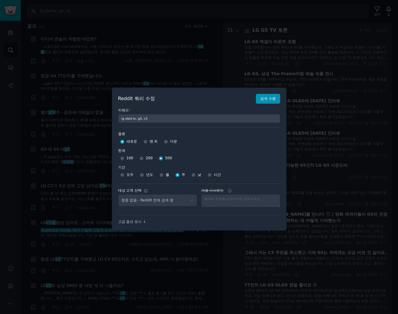
select select "c7830b3eec"
click at [333, 13] on div at bounding box center [199, 157] width 398 height 314
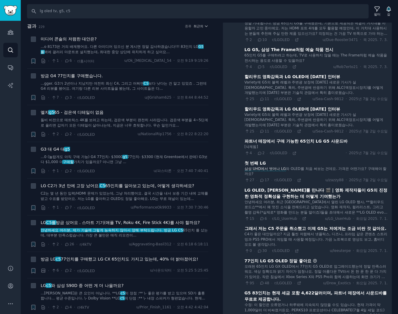
scroll to position [0, 0]
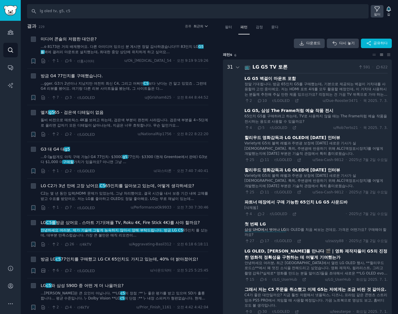
click at [377, 12] on font "필터" at bounding box center [377, 14] width 7 height 4
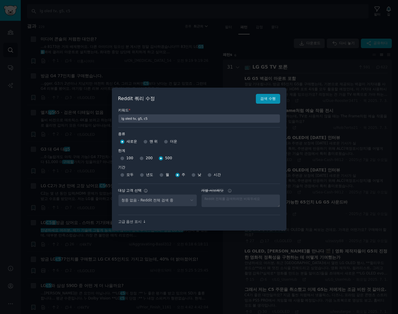
select select "c7830b3eec"
click at [140, 158] on input "200" at bounding box center [142, 158] width 4 height 4
radio input "true"
click at [260, 97] on font "검색 수행" at bounding box center [267, 98] width 15 height 4
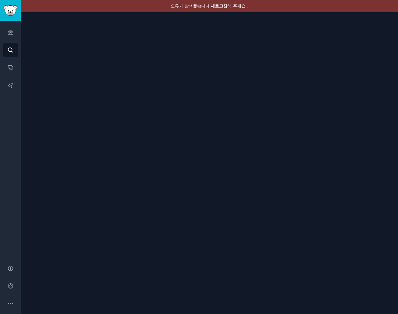
click at [217, 4] on font "새로고침" at bounding box center [219, 6] width 17 height 5
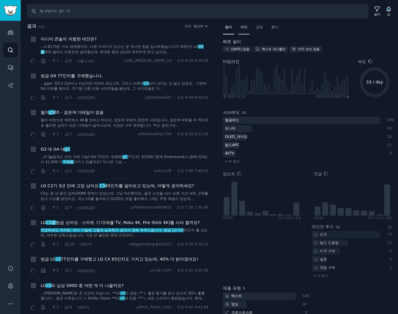
click at [246, 28] on font "패턴" at bounding box center [243, 27] width 7 height 4
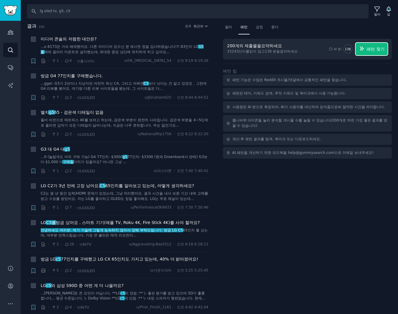
click at [372, 48] on font "패턴 찾기" at bounding box center [376, 49] width 18 height 5
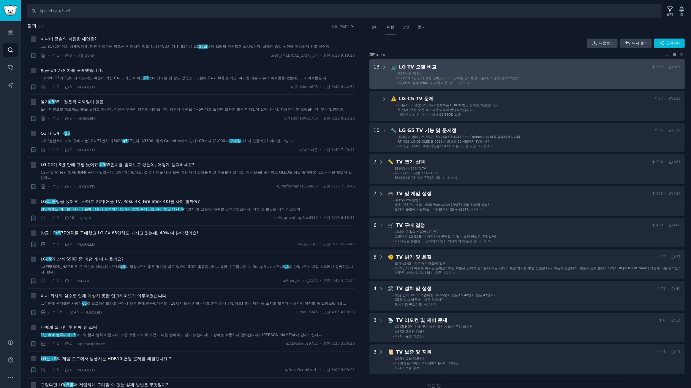
click at [398, 68] on div "LG TV 모델 비교" at bounding box center [524, 67] width 250 height 7
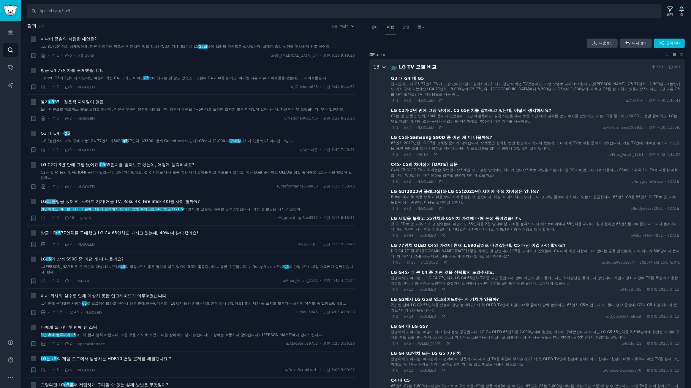
click at [383, 67] on icon at bounding box center [384, 67] width 5 height 5
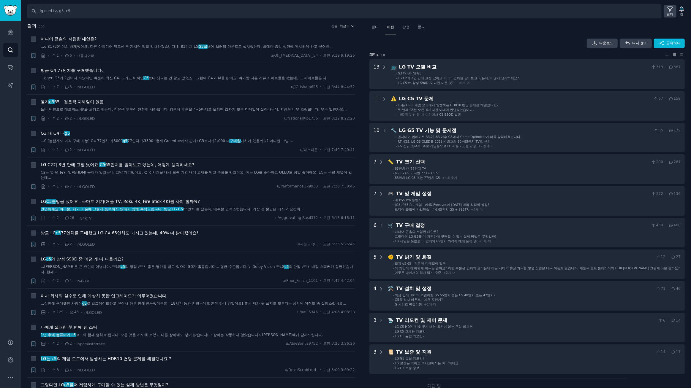
click at [398, 12] on font "필터" at bounding box center [670, 14] width 7 height 4
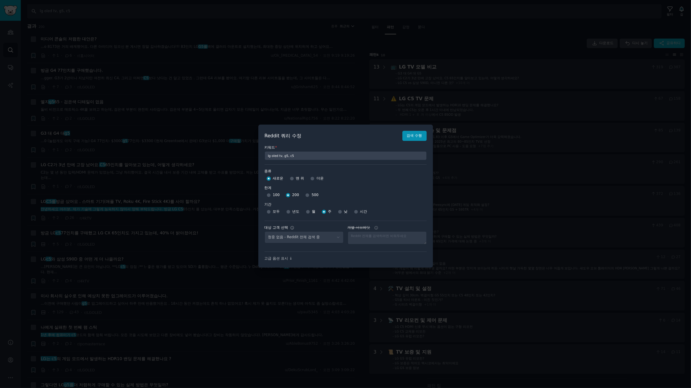
select select "c7830b3eec"
click at [398, 12] on div at bounding box center [345, 194] width 691 height 388
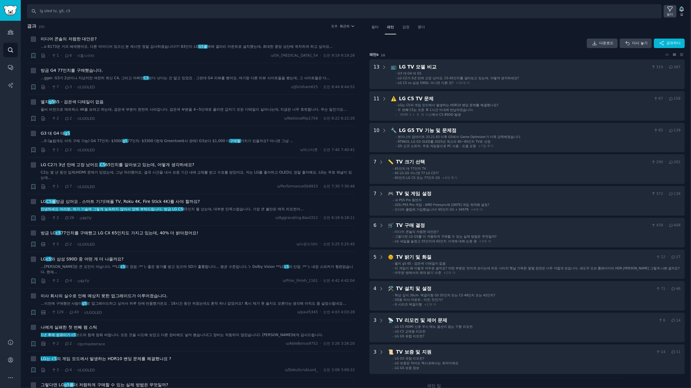
click at [398, 10] on icon at bounding box center [670, 9] width 6 height 6
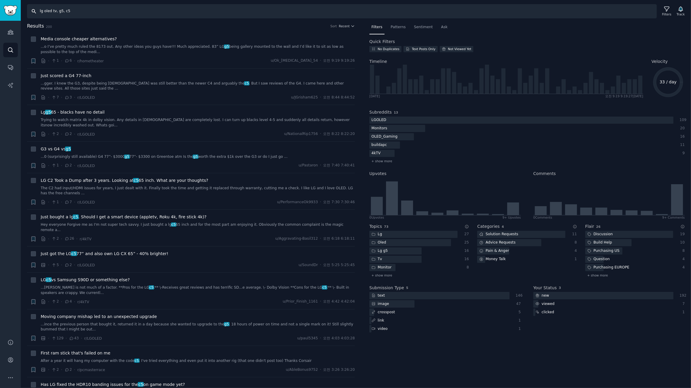
drag, startPoint x: 72, startPoint y: 12, endPoint x: 0, endPoint y: 44, distance: 78.9
click at [0, 12] on div "Audiences Search Conversations AI Reports Help Account More Search lg oled tv, …" at bounding box center [345, 194] width 691 height 388
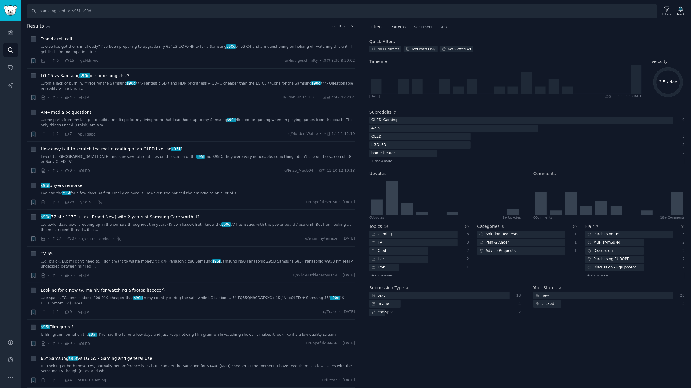
click at [395, 26] on span "Patterns" at bounding box center [398, 27] width 15 height 5
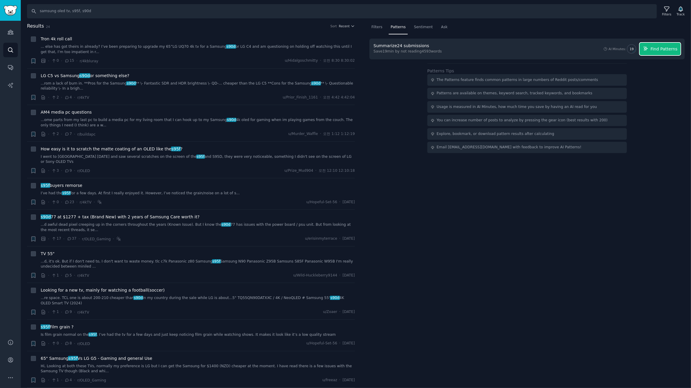
click at [656, 51] on span "Find Patterns" at bounding box center [663, 49] width 27 height 6
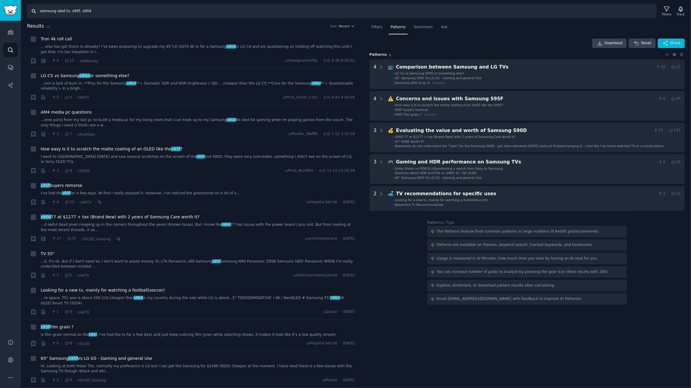
click at [104, 13] on input "samsung oled tv, s95f, s90d" at bounding box center [342, 11] width 630 height 14
type input "samsung oled tv, s95f, s90d, s95d"
drag, startPoint x: 105, startPoint y: 12, endPoint x: 94, endPoint y: 9, distance: 10.9
click at [94, 9] on input "samsung oled tv, s95f, s90d, s95d" at bounding box center [342, 11] width 630 height 14
click at [105, 12] on input "samsung oled tv, s95f, s90d, s95d" at bounding box center [342, 11] width 630 height 14
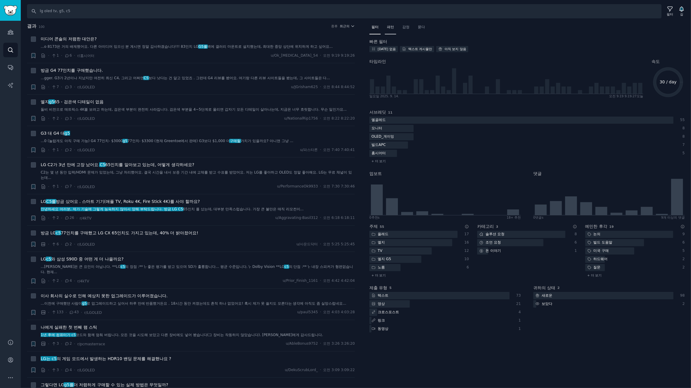
click at [391, 29] on font "패턴" at bounding box center [390, 27] width 7 height 4
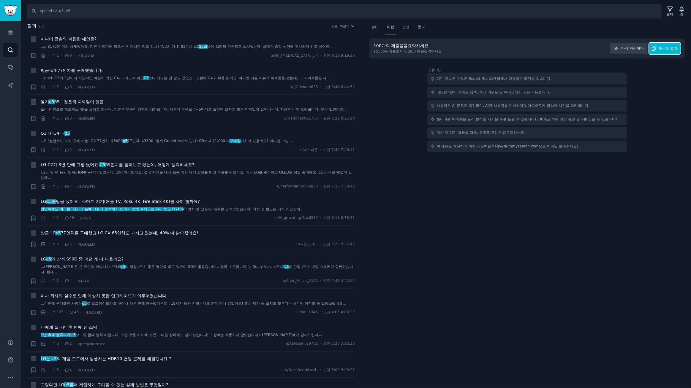
click at [669, 51] on button "캐시된 결과" at bounding box center [664, 49] width 31 height 12
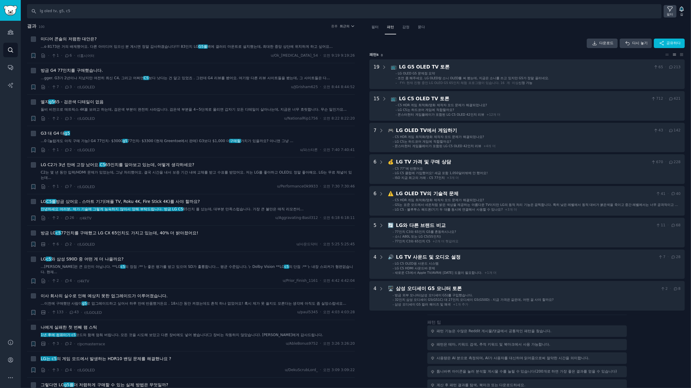
click at [668, 11] on icon at bounding box center [670, 9] width 6 height 6
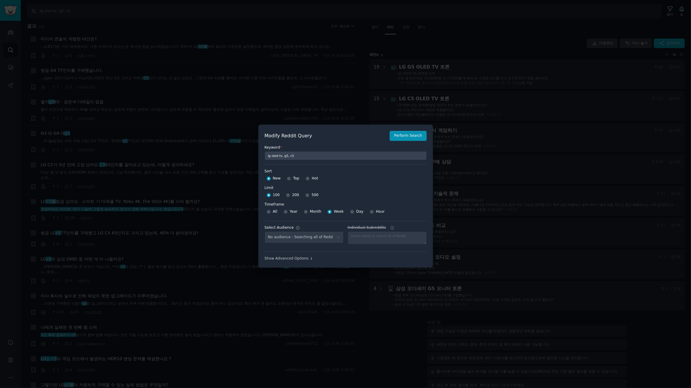
select select "c7830b3eec"
click at [281, 259] on font "고급 옵션 표시 ↓" at bounding box center [279, 259] width 28 height 4
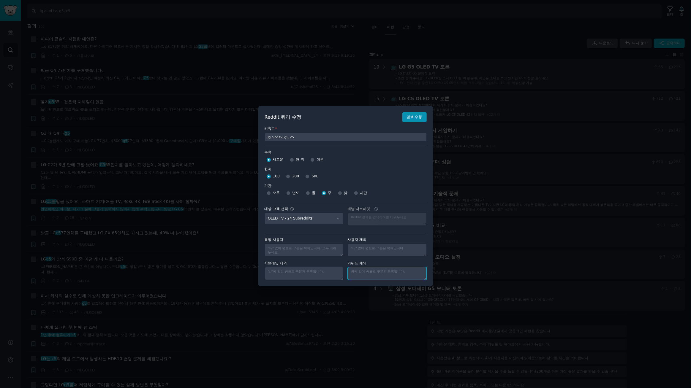
click at [371, 276] on textarea "개별 서브레딧" at bounding box center [387, 273] width 79 height 13
click at [503, 41] on div at bounding box center [345, 194] width 691 height 388
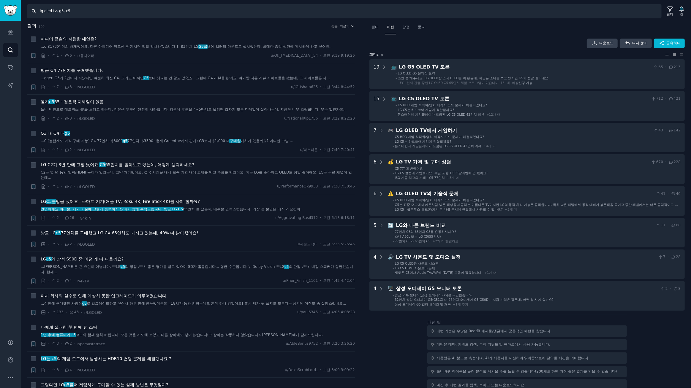
click at [140, 10] on input "lg oled tv, g5, c5" at bounding box center [344, 11] width 634 height 14
type input "lg oled tv, g5, c5, m5"
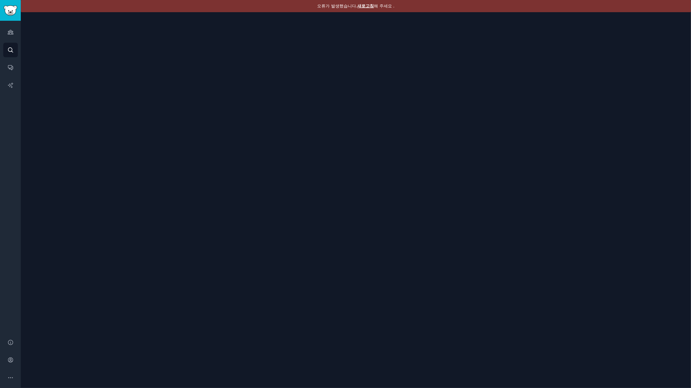
click at [359, 4] on font "새로고침" at bounding box center [365, 6] width 17 height 5
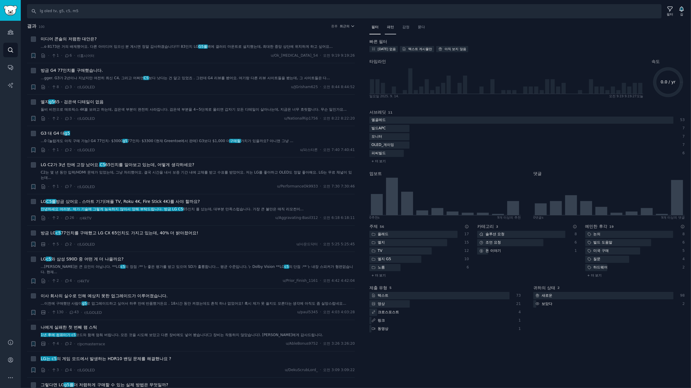
click at [394, 27] on font "패턴" at bounding box center [390, 27] width 7 height 4
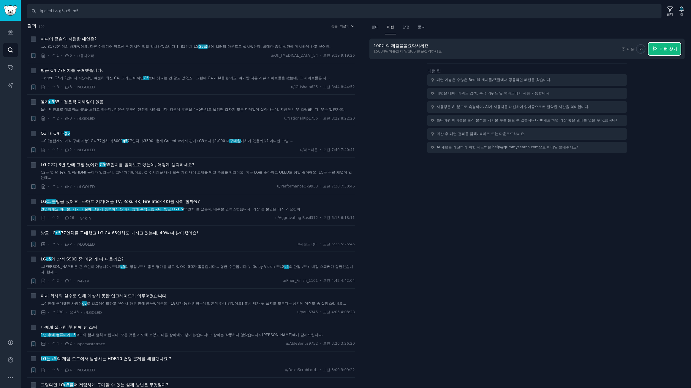
click at [662, 48] on font "패턴 찾기" at bounding box center [668, 49] width 18 height 5
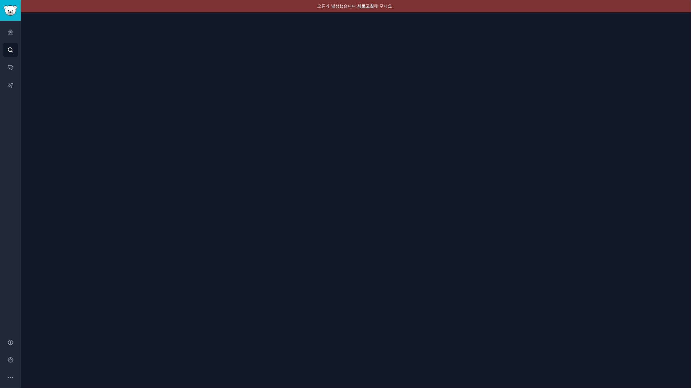
drag, startPoint x: 364, startPoint y: 5, endPoint x: 244, endPoint y: 9, distance: 120.0
click at [364, 5] on font "새로고침" at bounding box center [365, 6] width 17 height 5
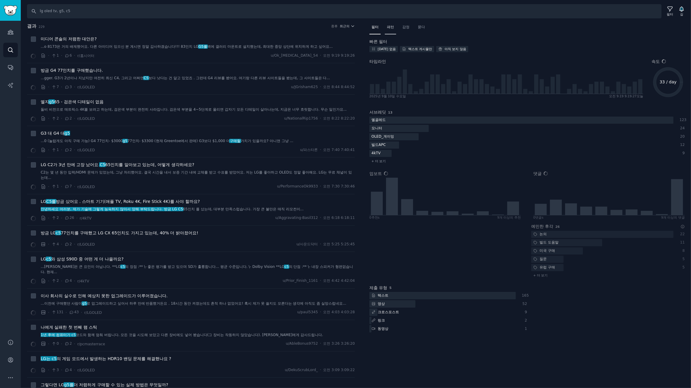
click at [391, 28] on font "패턴" at bounding box center [390, 27] width 7 height 4
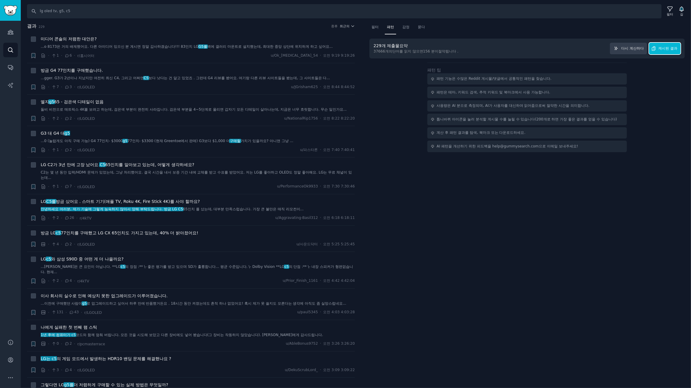
click at [670, 48] on font "캐시된 결과" at bounding box center [668, 48] width 19 height 4
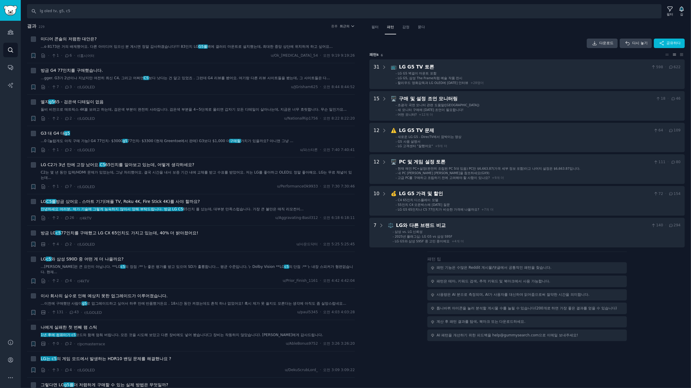
click at [455, 36] on div "필터 패턴 감정 묻다 다운로드 다시 놓기 공유하다 패턴 s 6 31 📺 LG G5 TV 토론 598 · 622 - LG G5 벽걸이 마운트 포…" at bounding box center [526, 182] width 315 height 319
click at [669, 10] on icon at bounding box center [670, 9] width 6 height 6
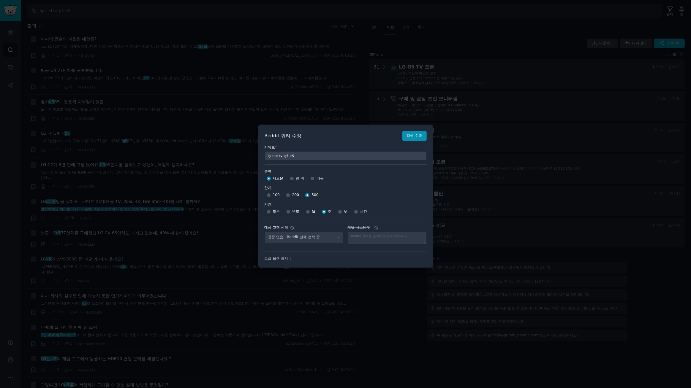
select select "c7830b3eec"
click at [286, 194] on input "200" at bounding box center [288, 195] width 4 height 4
radio input "true"
click at [268, 195] on input "100" at bounding box center [269, 195] width 4 height 4
radio input "true"
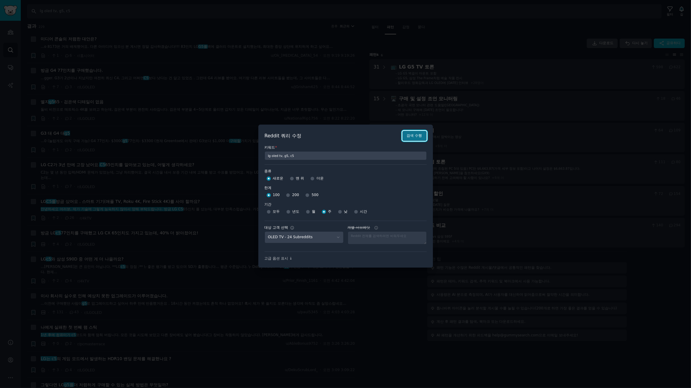
click at [419, 139] on button "검색 수행" at bounding box center [414, 136] width 24 height 10
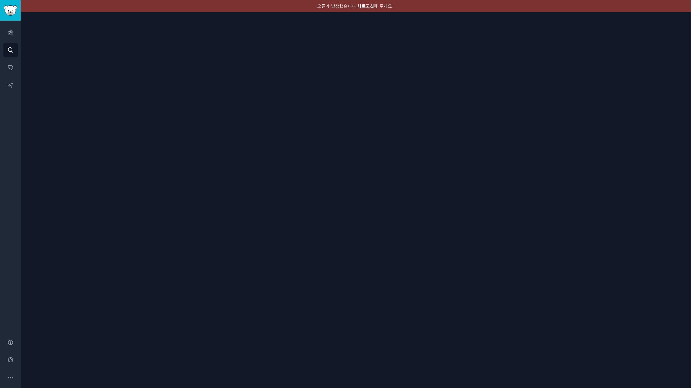
click at [363, 6] on font "새로고침" at bounding box center [365, 6] width 17 height 5
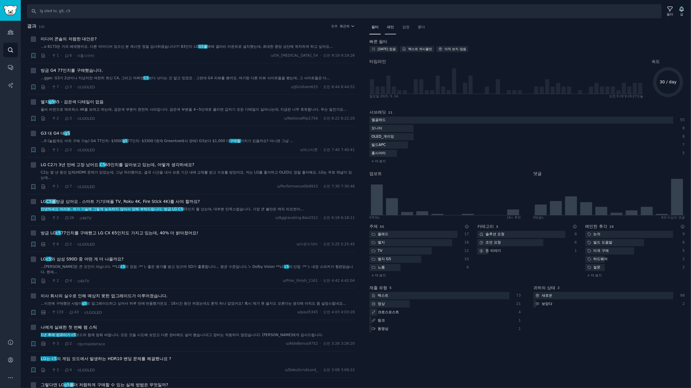
click at [390, 28] on font "패턴" at bounding box center [390, 27] width 7 height 4
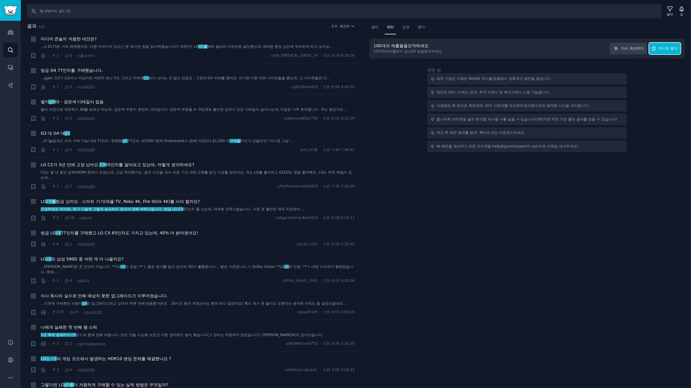
click at [666, 50] on font "캐시된 결과" at bounding box center [668, 48] width 19 height 4
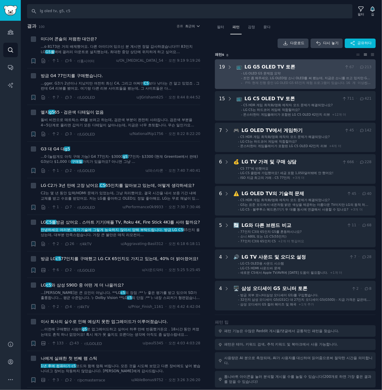
click at [301, 78] on font "조언 좀 해주세요. LG OLED랑 소니 OLED를 써 봤는데, 지금은 소니를 쓰고 있지만 G5가 정말 끌리네요." at bounding box center [306, 80] width 126 height 8
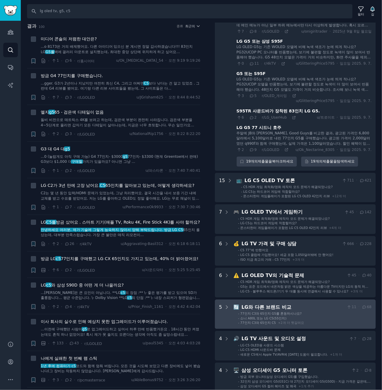
scroll to position [577, 0]
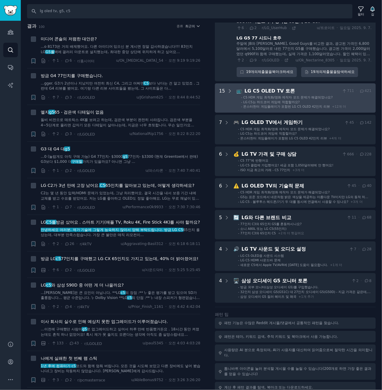
click at [301, 96] on font "C5 HDR 게임 최적화/영화 제작자 모드 문제가 해결되었나요?" at bounding box center [287, 98] width 89 height 4
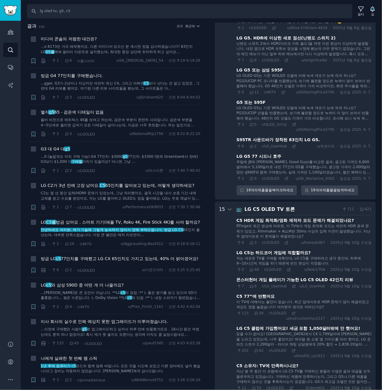
scroll to position [441, 0]
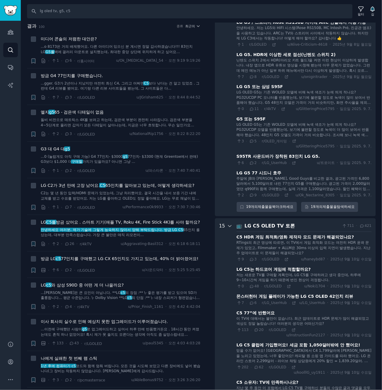
click at [229, 224] on icon at bounding box center [229, 226] width 5 height 5
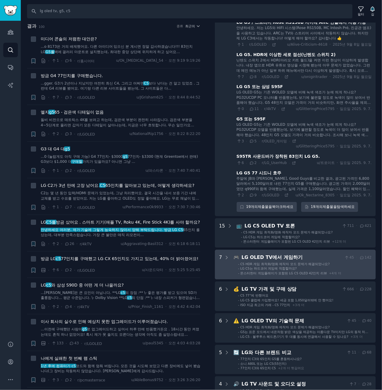
scroll to position [0, 0]
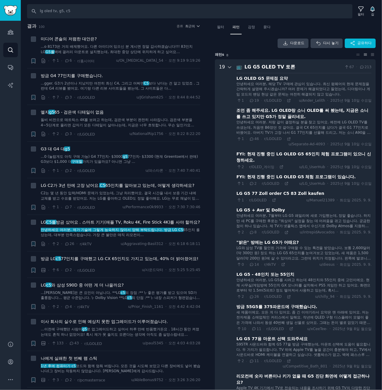
click at [227, 66] on icon at bounding box center [229, 67] width 5 height 5
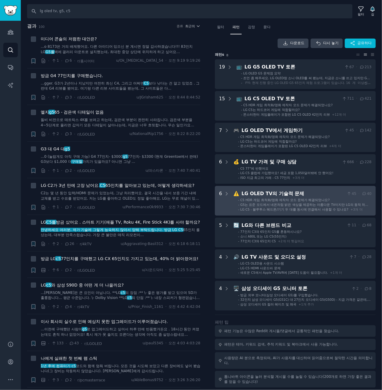
click at [310, 200] on font "C5 HDR 게임 최적화/영화 제작자 모드 문제가 해결되었나요?" at bounding box center [284, 200] width 89 height 4
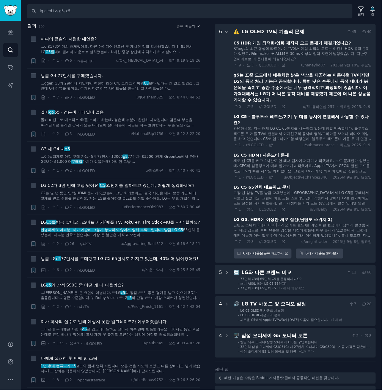
scroll to position [163, 0]
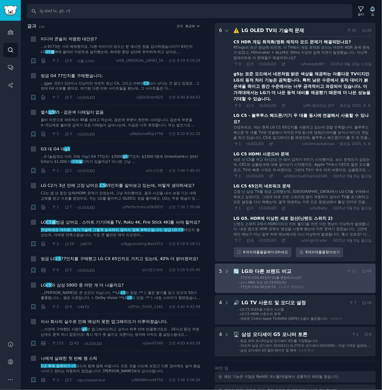
drag, startPoint x: 268, startPoint y: 273, endPoint x: 290, endPoint y: 276, distance: 21.6
click at [269, 273] on font "LG와 다른 브랜드 비교" at bounding box center [266, 272] width 50 height 6
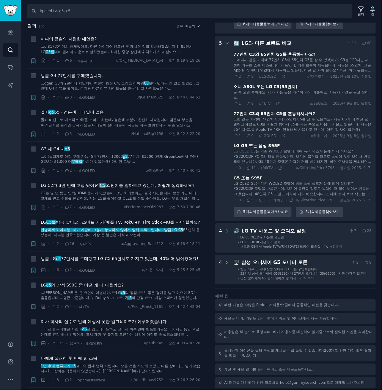
scroll to position [0, 0]
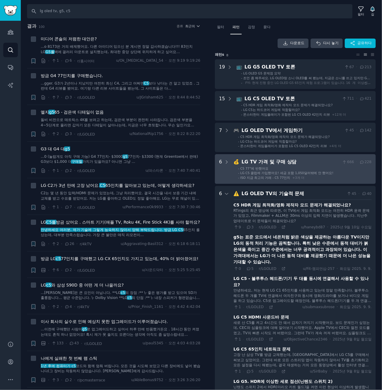
click at [316, 162] on div "LG TV 가격 및 구매 상담" at bounding box center [290, 162] width 98 height 7
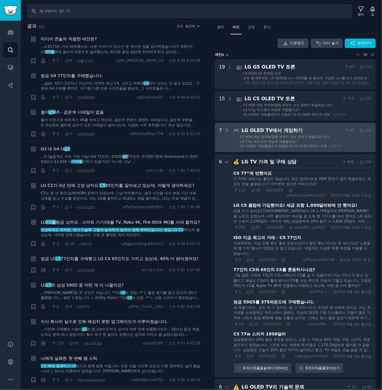
click at [313, 131] on div "LG OLED TV에서 게임하기" at bounding box center [291, 130] width 101 height 7
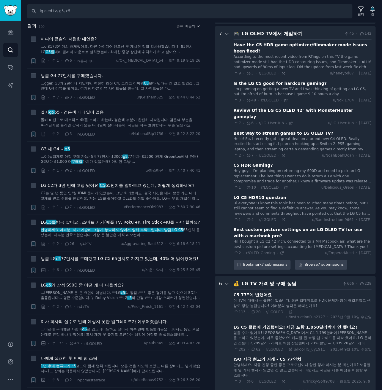
scroll to position [100, 0]
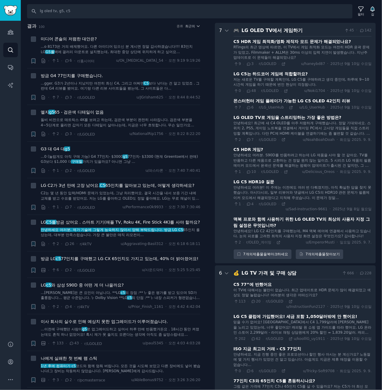
click at [289, 131] on font "안녕하세요! 최근에 새 C4 OLED를 아주 저렴하게 구매했습니다. 정말 기대되네요. 스위치 2, PS5, 게이밍 노트북을 연결해서 게이밍 P…" at bounding box center [301, 131] width 137 height 20
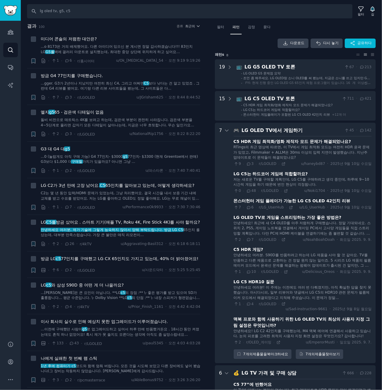
scroll to position [0, 0]
click at [306, 107] on font "C5 HDR 게임 최적화/영화 제작자 모드 문제가 해결되었나요?" at bounding box center [287, 105] width 89 height 4
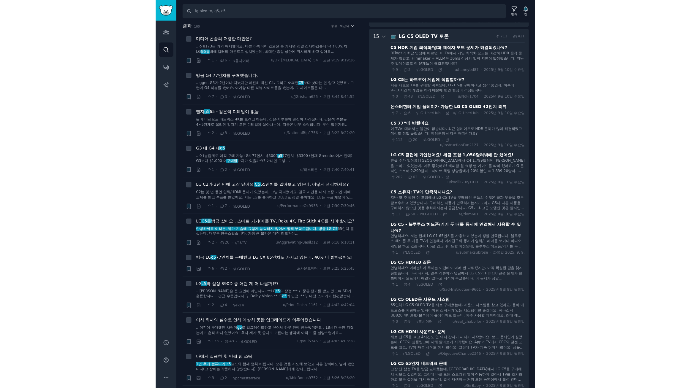
scroll to position [68, 0]
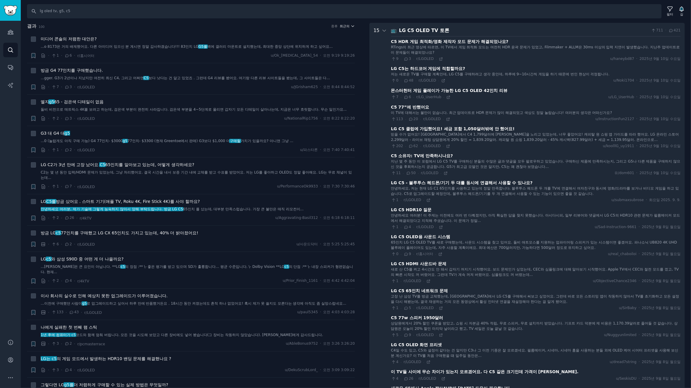
click at [344, 26] on font "최근의" at bounding box center [345, 26] width 10 height 4
click at [306, 49] on div "Upvotes" at bounding box center [324, 48] width 55 height 10
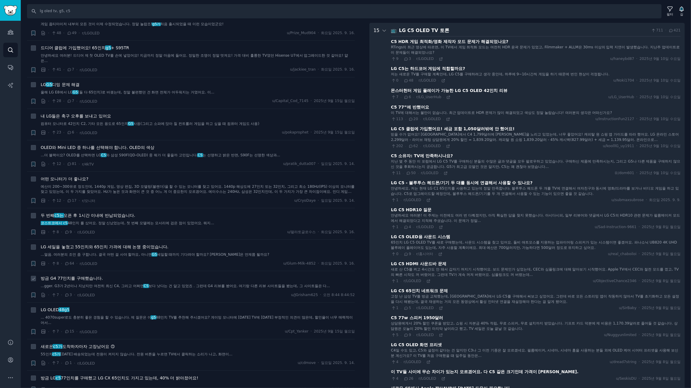
scroll to position [0, 0]
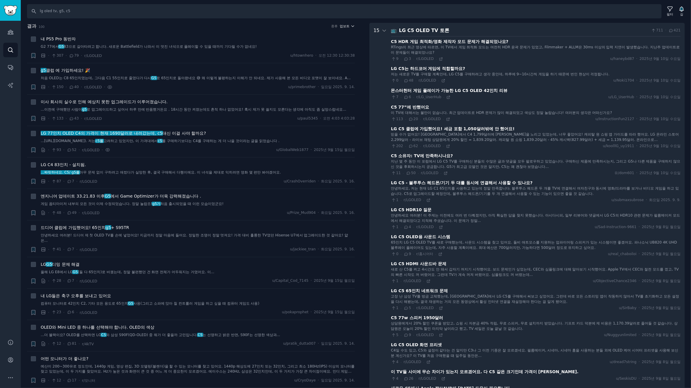
click at [346, 24] on font "업보트" at bounding box center [345, 26] width 10 height 4
click at [315, 59] on div "댓글" at bounding box center [324, 58] width 55 height 10
